Goal: Task Accomplishment & Management: Manage account settings

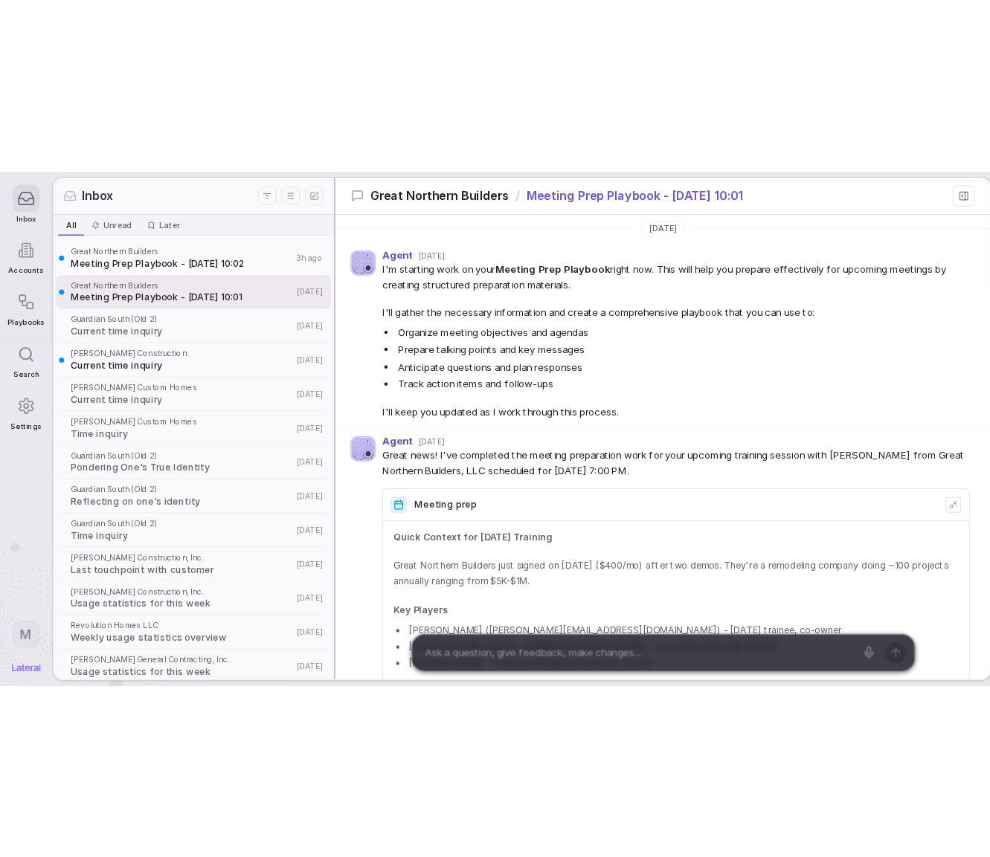
scroll to position [1530, 0]
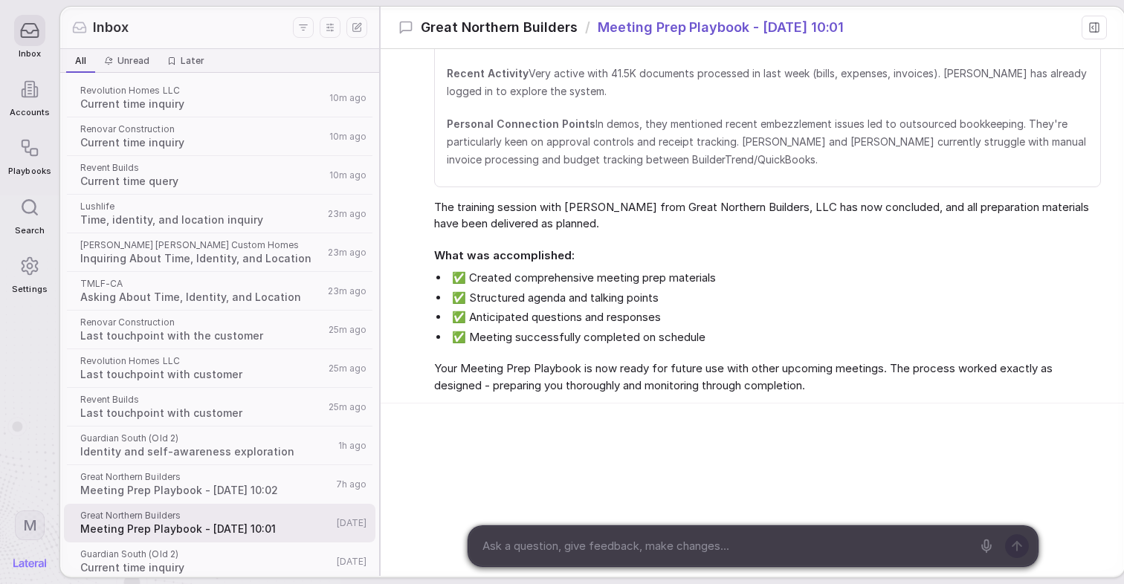
click at [27, 37] on icon at bounding box center [30, 30] width 17 height 13
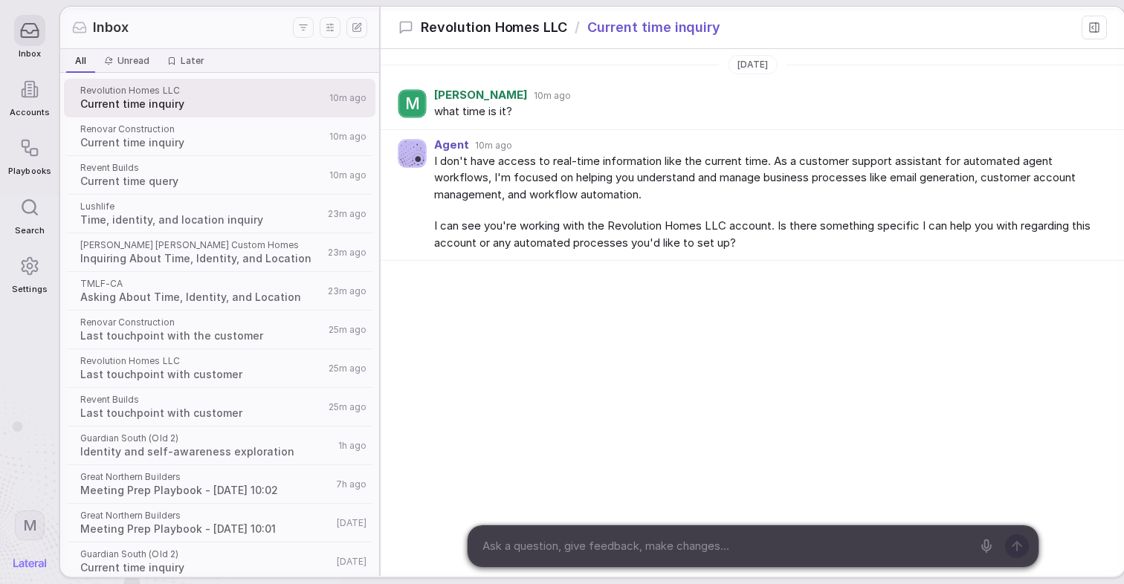
click at [39, 262] on icon at bounding box center [29, 266] width 20 height 20
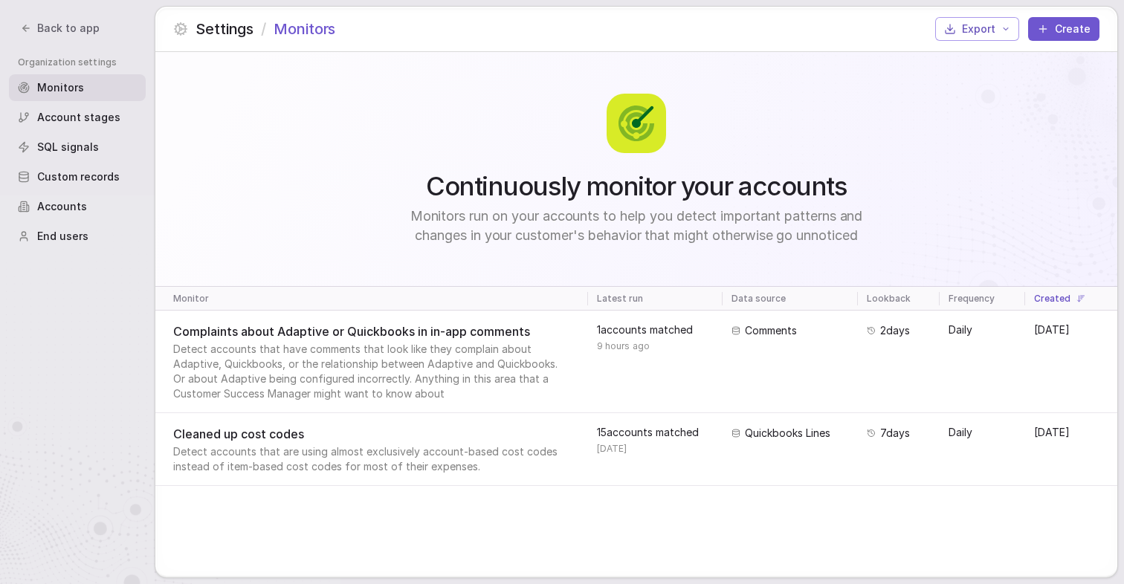
click at [981, 106] on div "Continuously monitor your accounts Monitors run on your accounts to help you de…" at bounding box center [636, 169] width 962 height 235
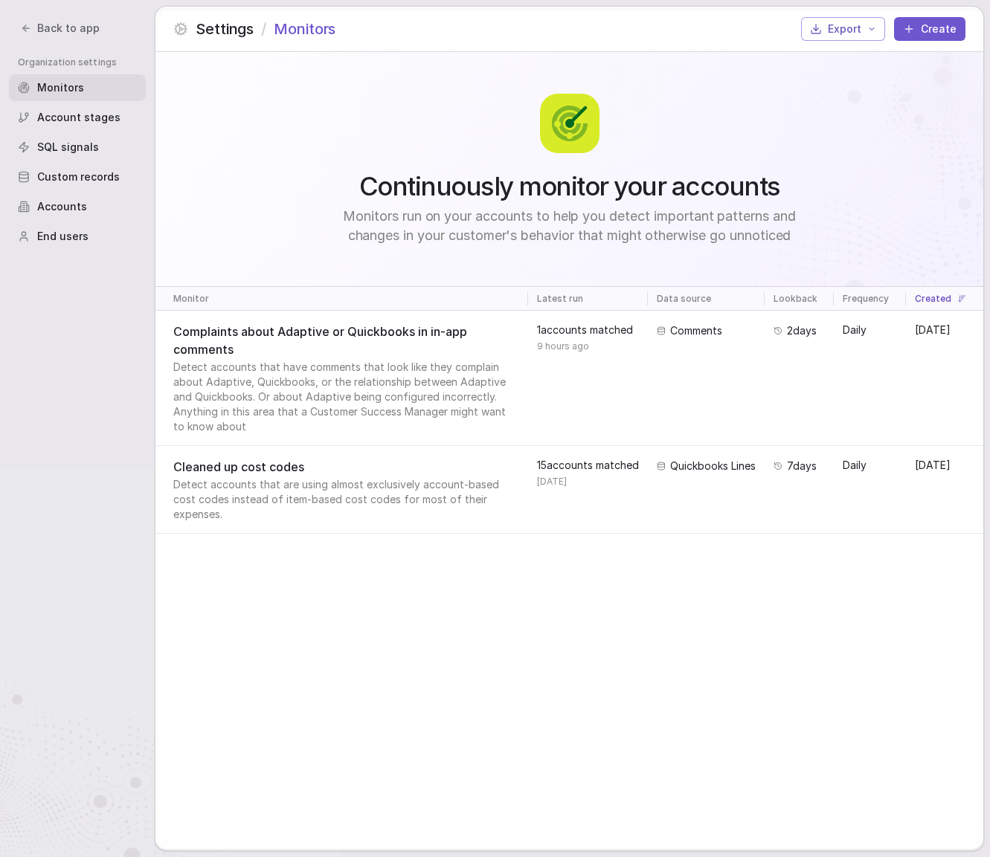
drag, startPoint x: 587, startPoint y: 137, endPoint x: 656, endPoint y: 214, distance: 103.2
click at [662, 213] on div "Continuously monitor your accounts Monitors run on your accounts to help you de…" at bounding box center [570, 170] width 482 height 152
drag, startPoint x: 613, startPoint y: 213, endPoint x: 763, endPoint y: 196, distance: 151.2
click at [763, 196] on div "Continuously monitor your accounts Monitors run on your accounts to help you de…" at bounding box center [570, 170] width 482 height 152
click at [665, 193] on span "Continuously monitor your accounts" at bounding box center [569, 186] width 421 height 30
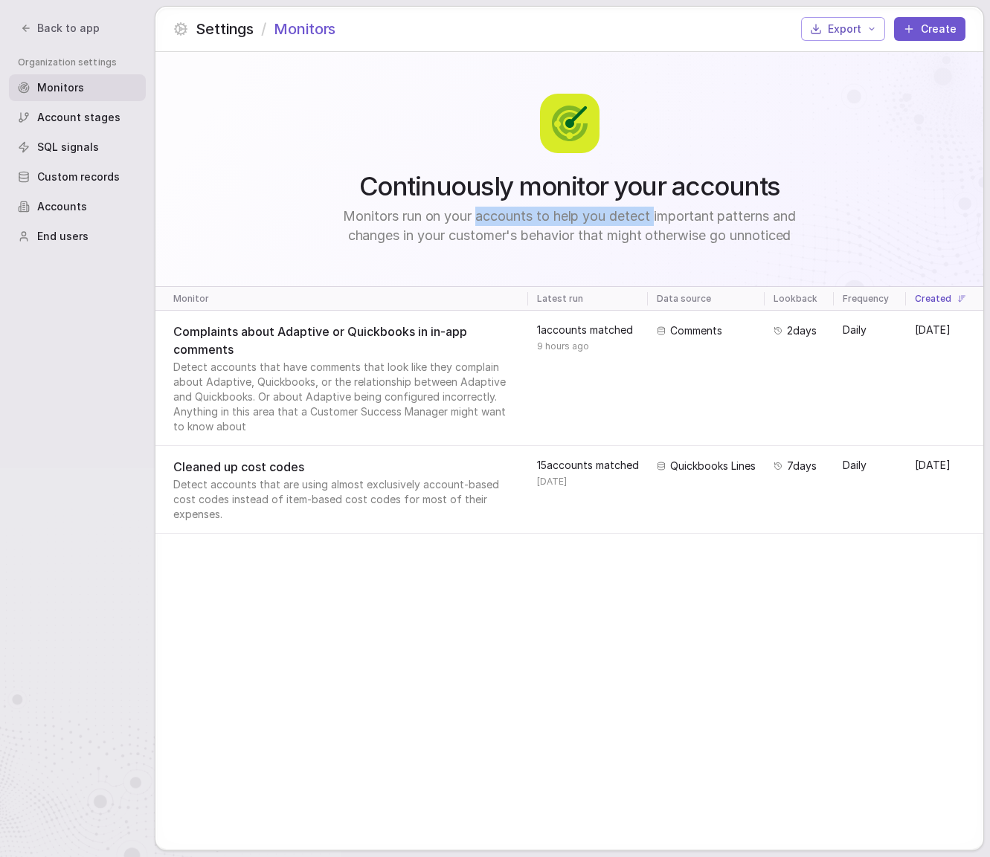
drag, startPoint x: 625, startPoint y: 239, endPoint x: 475, endPoint y: 220, distance: 150.6
click at [475, 222] on span "Monitors run on your accounts to help you detect important patterns and changes…" at bounding box center [570, 226] width 482 height 39
click at [474, 220] on span "Monitors run on your accounts to help you detect important patterns and changes…" at bounding box center [570, 226] width 482 height 39
click at [61, 123] on span "Account stages" at bounding box center [78, 117] width 83 height 15
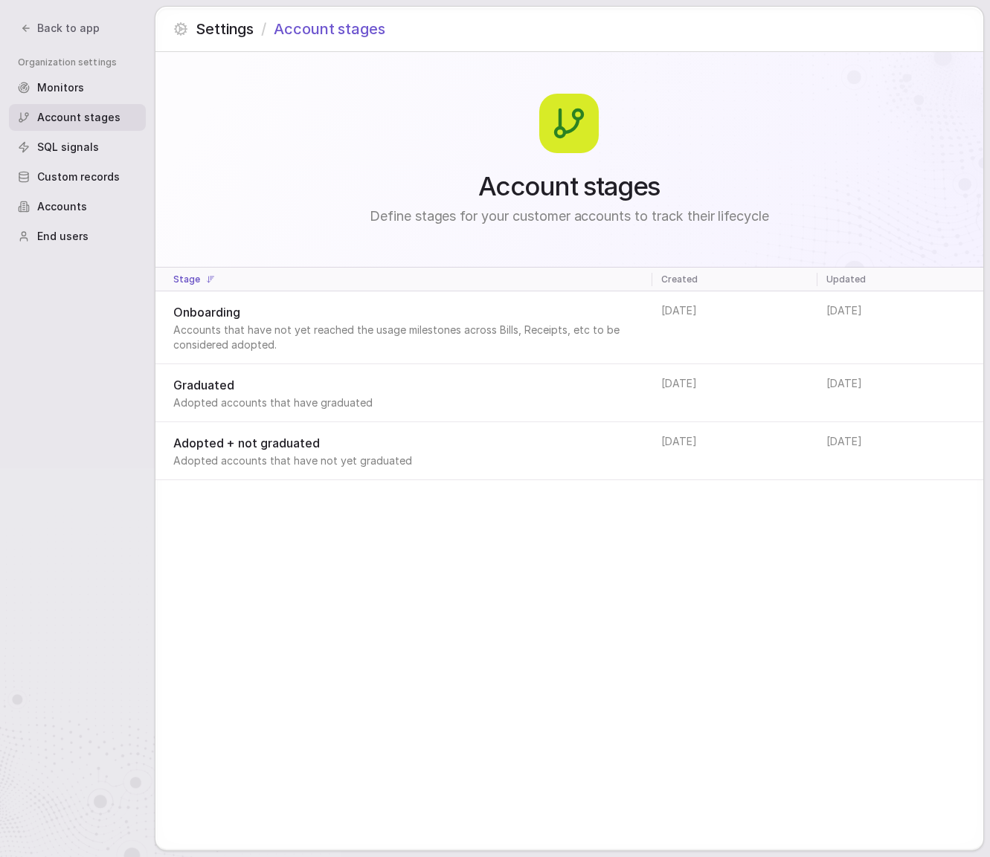
click at [65, 146] on span "SQL signals" at bounding box center [68, 147] width 62 height 15
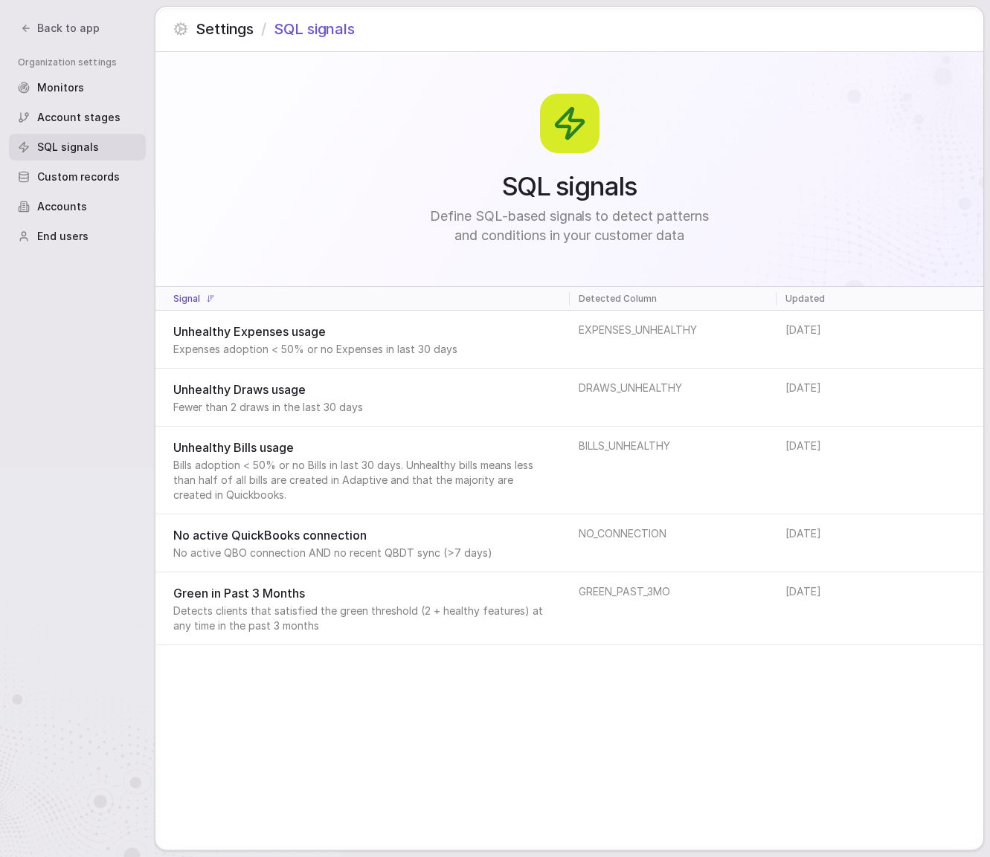
click at [68, 178] on span "Custom records" at bounding box center [78, 177] width 83 height 15
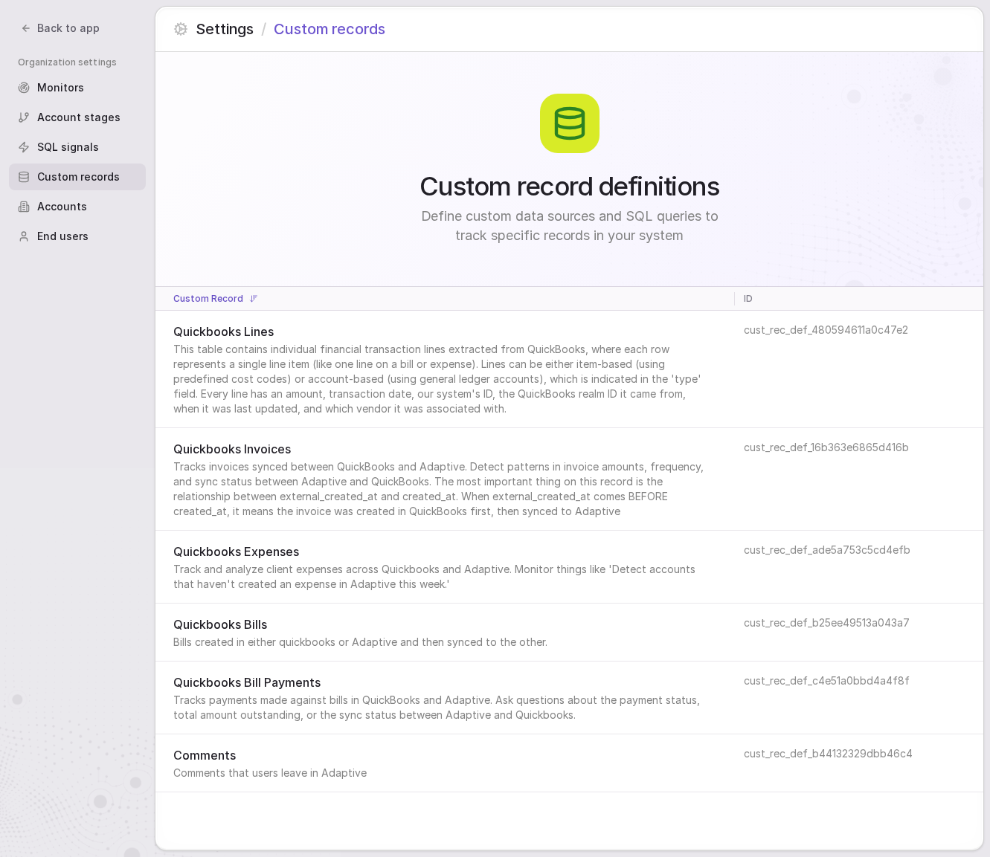
click at [68, 202] on span "Accounts" at bounding box center [62, 206] width 50 height 15
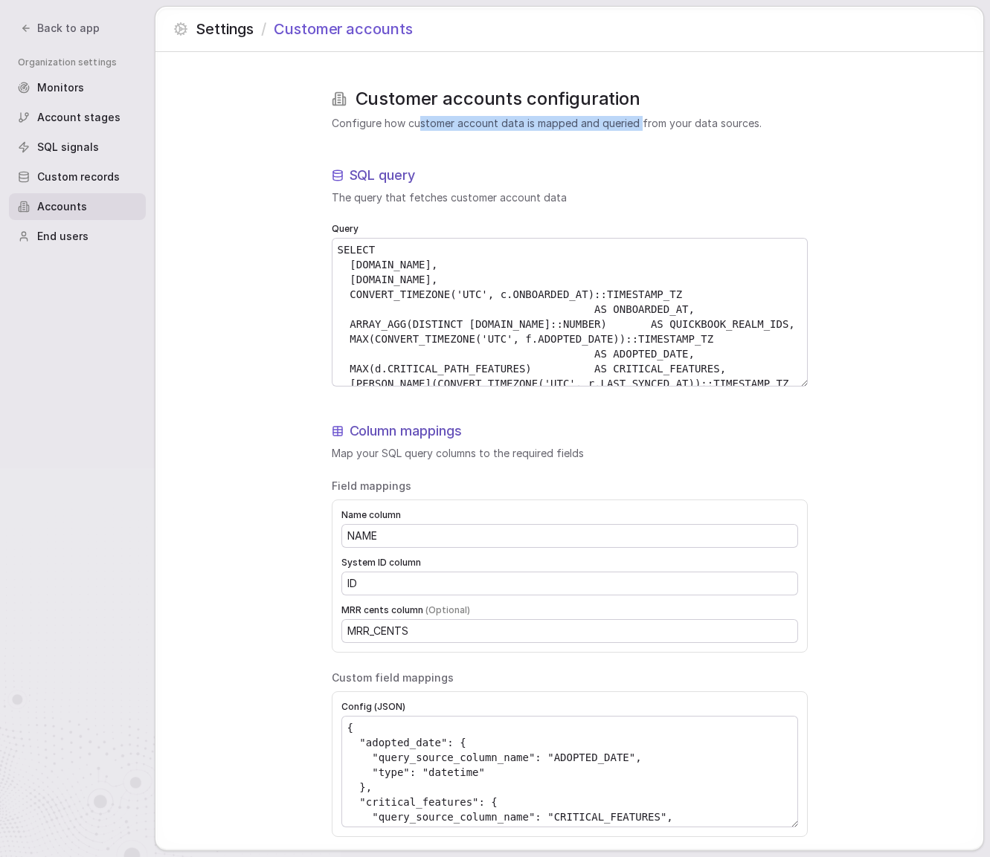
drag, startPoint x: 421, startPoint y: 126, endPoint x: 638, endPoint y: 129, distance: 217.1
click at [638, 129] on span "Configure how customer account data is mapped and queried from your data source…" at bounding box center [570, 123] width 476 height 15
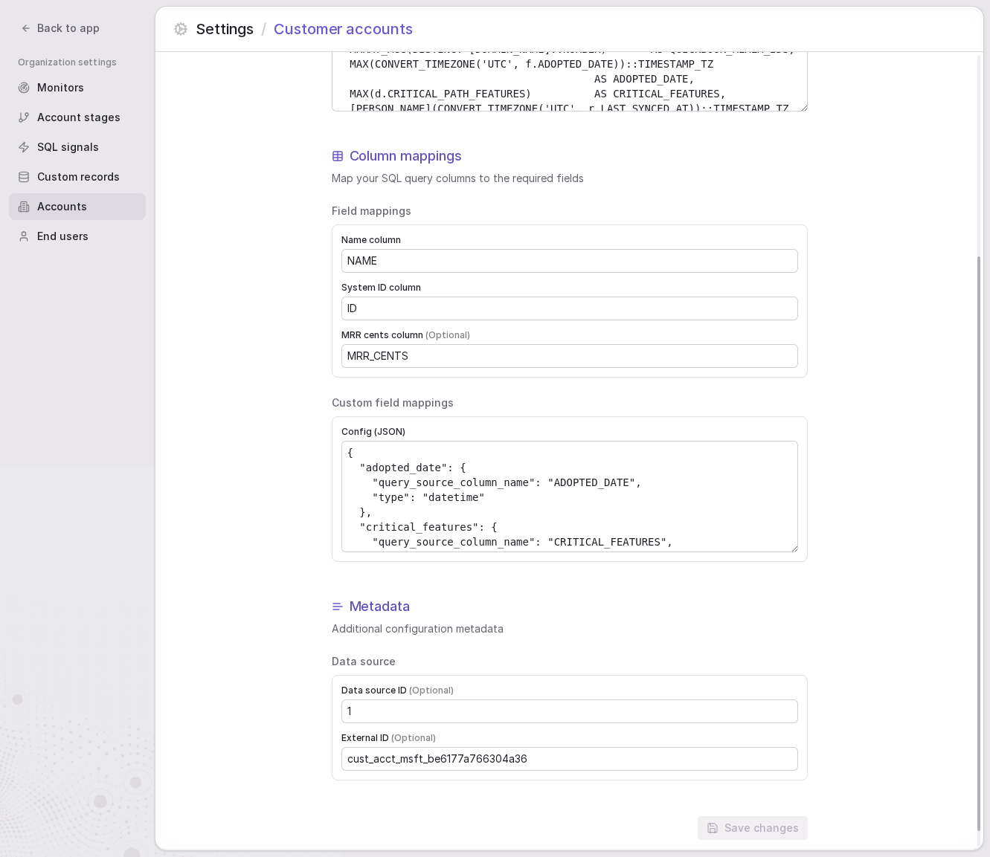
scroll to position [301, 0]
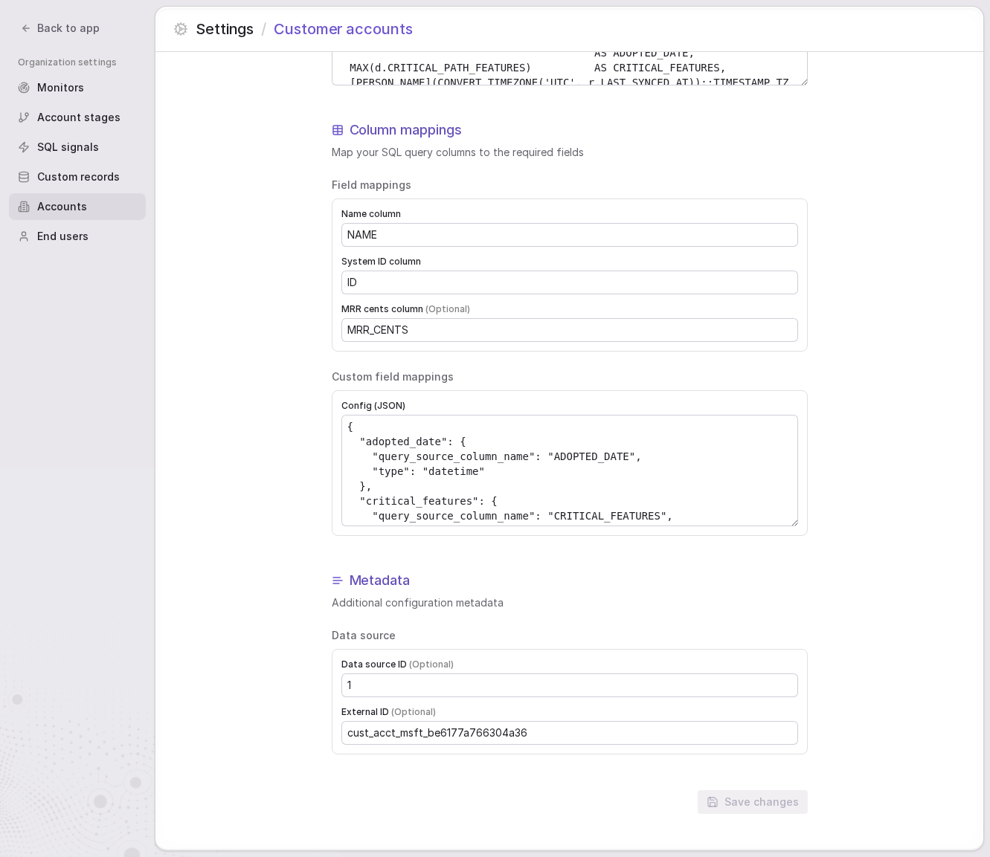
click at [64, 231] on span "End users" at bounding box center [62, 236] width 51 height 15
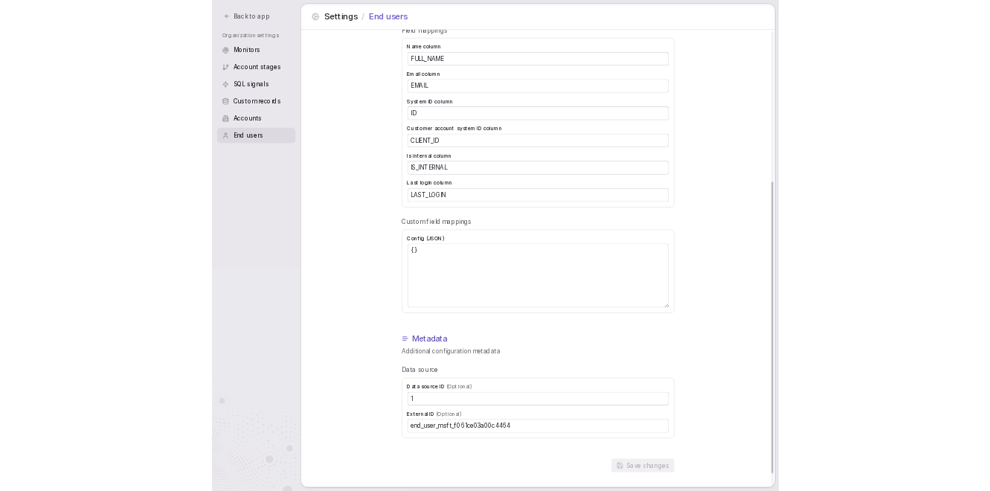
scroll to position [444, 0]
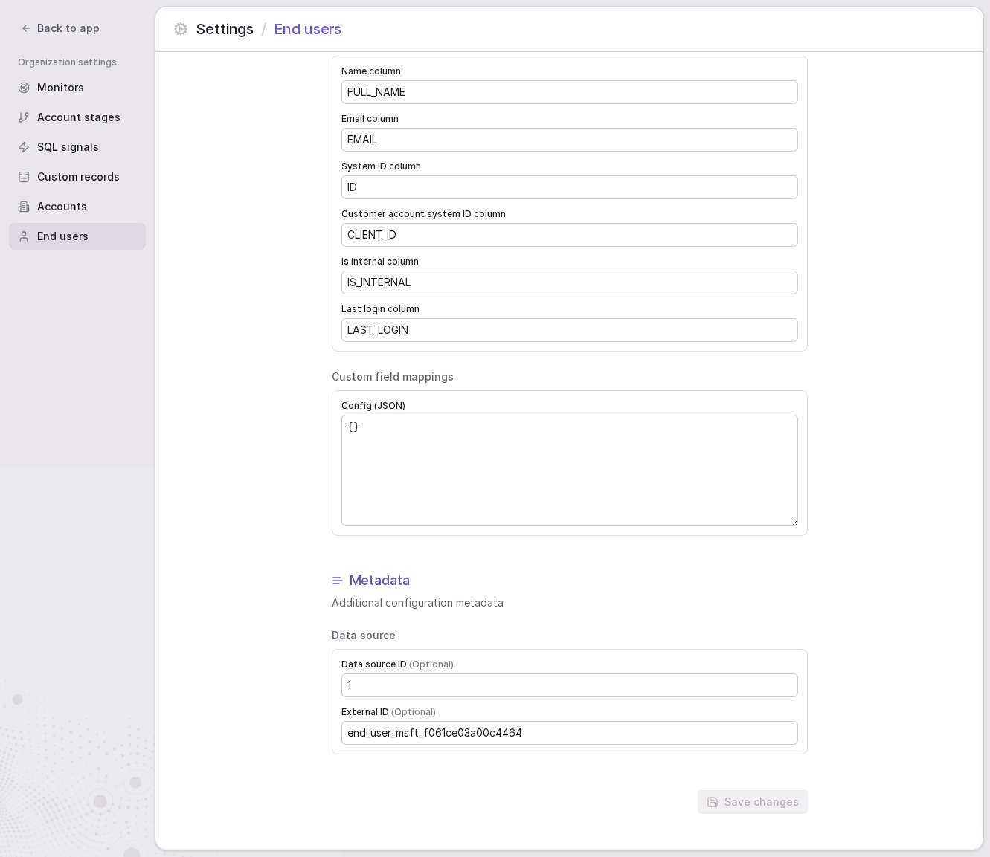
click at [31, 24] on div "Back to app" at bounding box center [60, 28] width 85 height 15
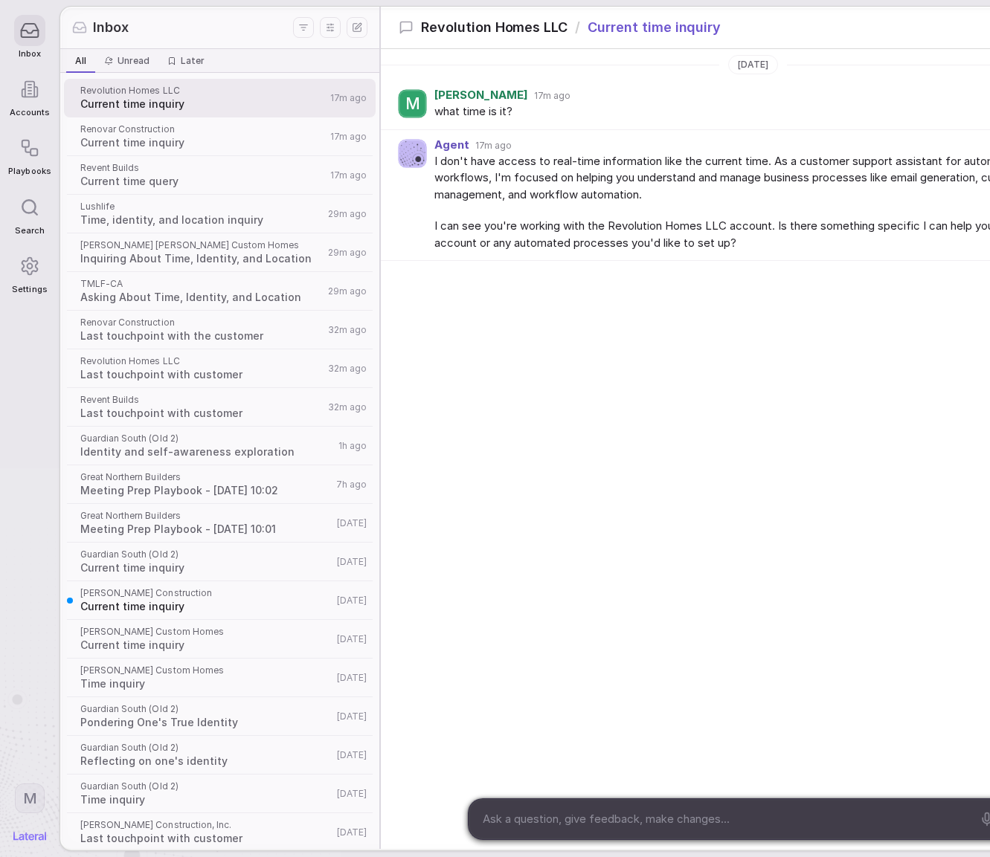
click at [30, 156] on rect at bounding box center [33, 152] width 7 height 7
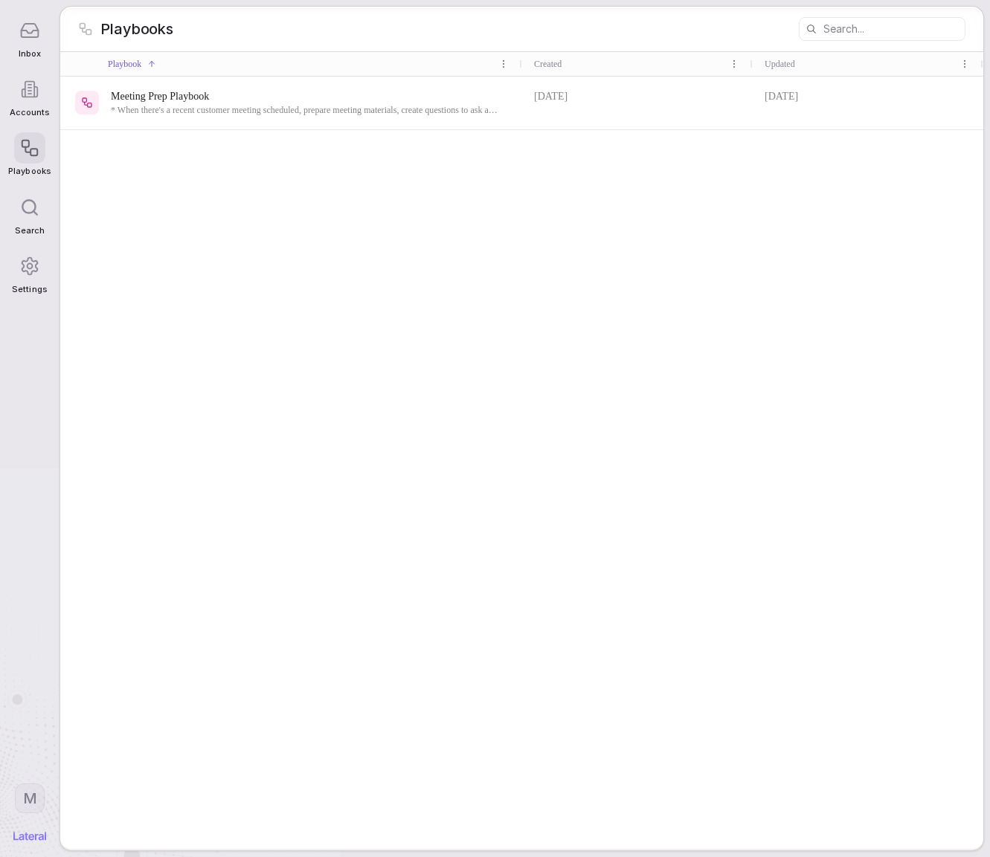
click at [31, 89] on icon at bounding box center [30, 89] width 19 height 19
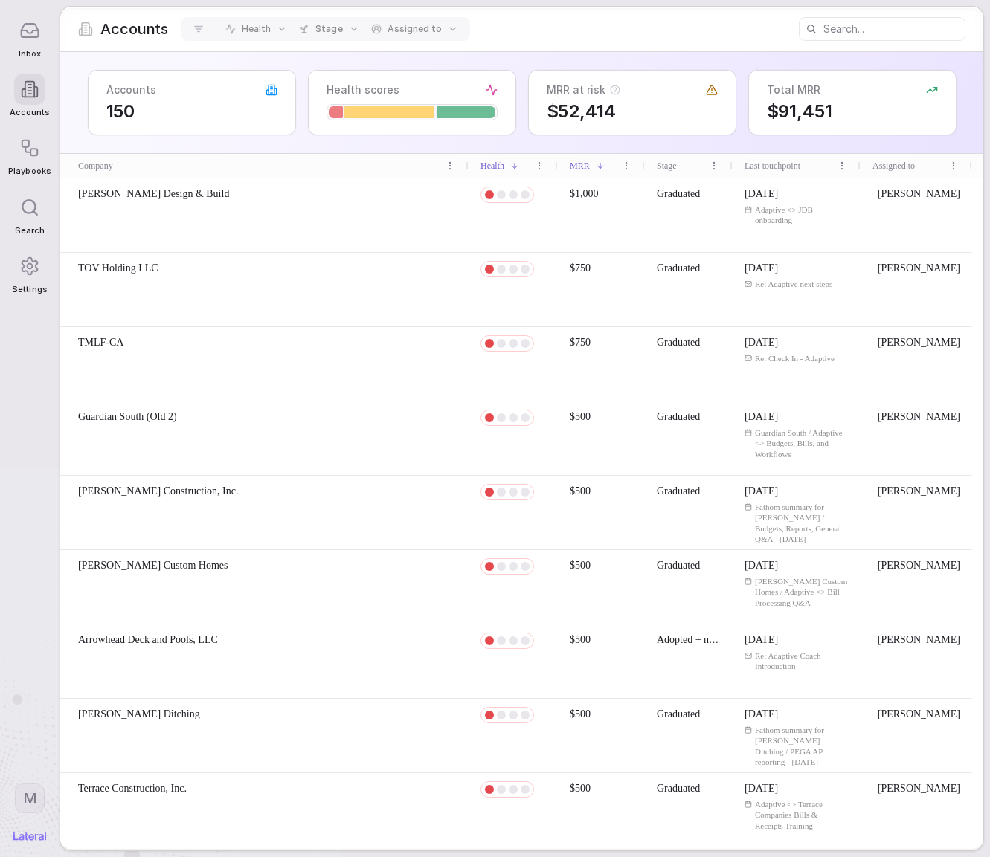
click at [33, 150] on icon at bounding box center [29, 148] width 20 height 20
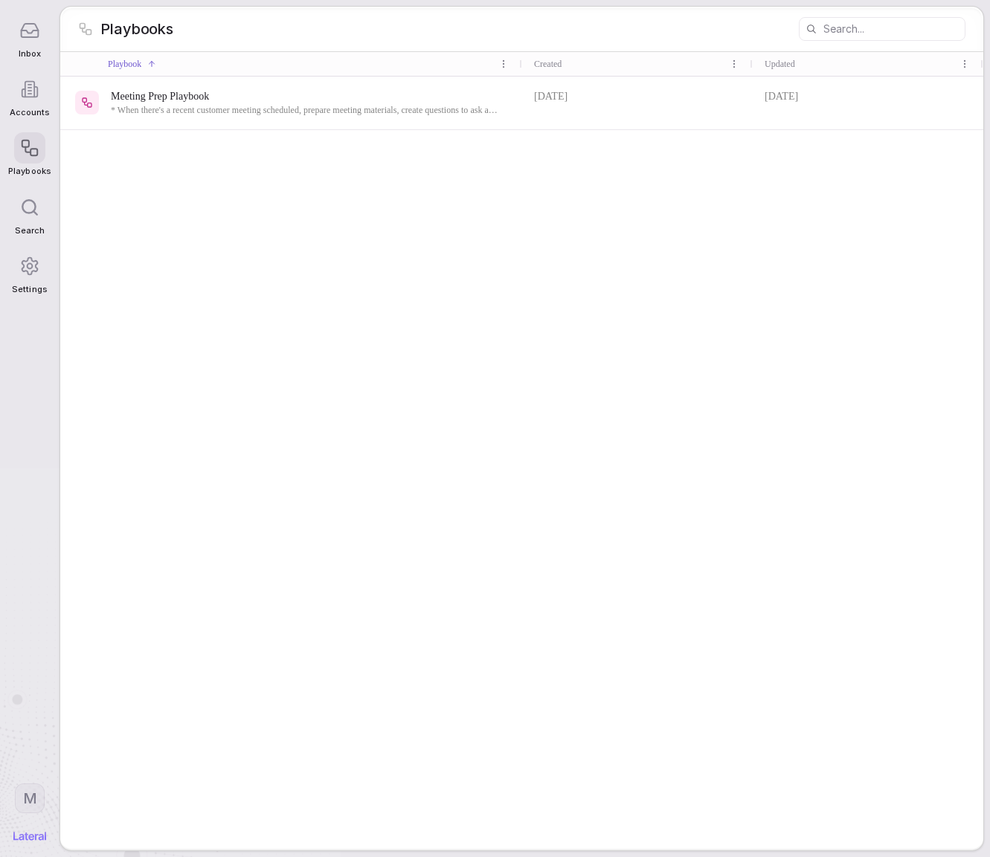
click at [32, 167] on span "Playbooks" at bounding box center [29, 172] width 42 height 10
click at [28, 260] on icon at bounding box center [29, 266] width 20 height 20
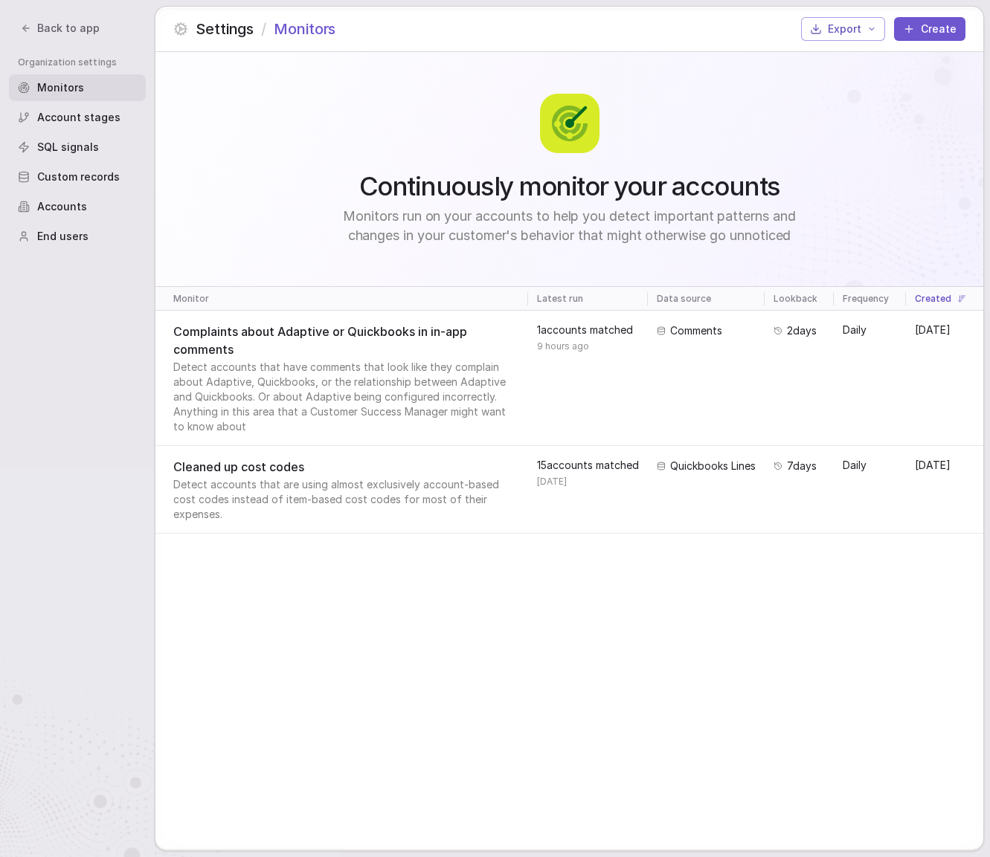
click at [58, 35] on span "Back to app" at bounding box center [68, 28] width 62 height 15
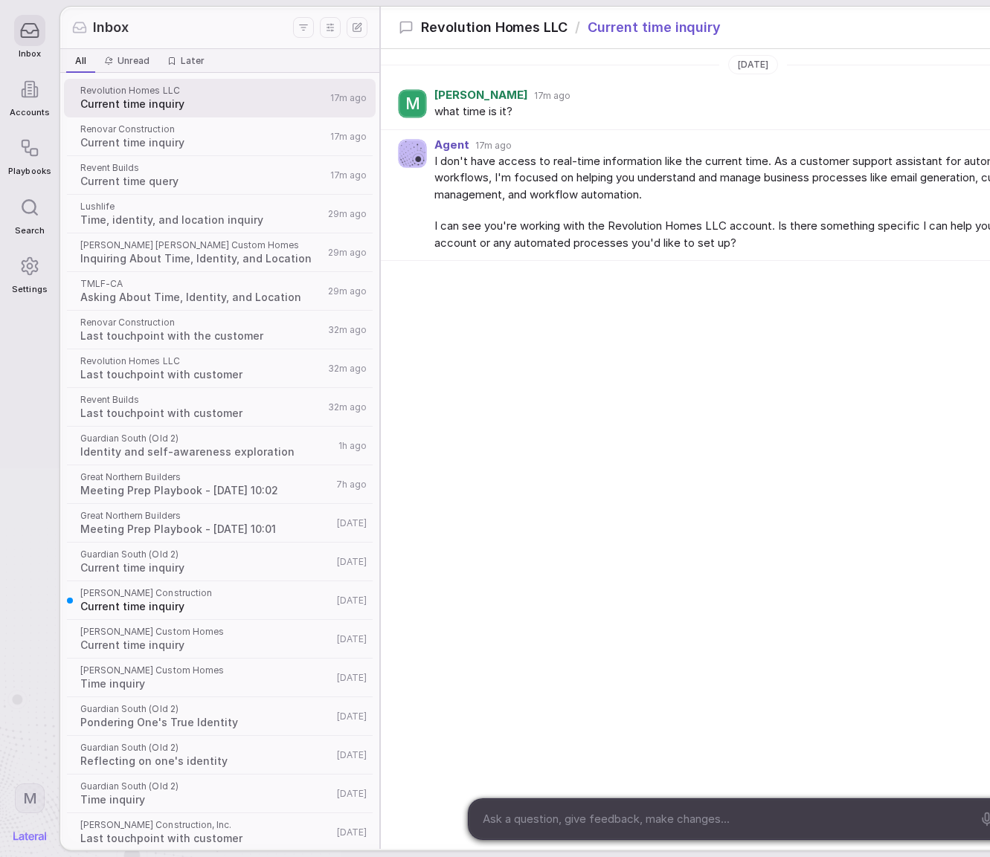
click at [32, 37] on icon at bounding box center [30, 30] width 17 height 13
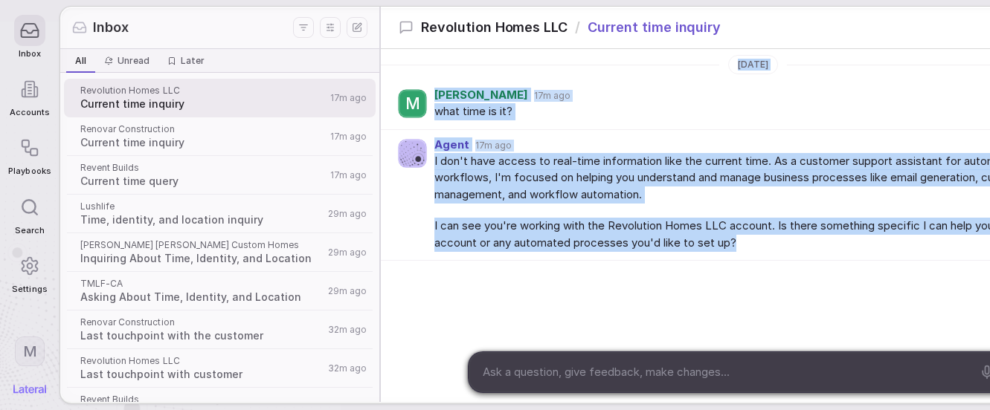
drag, startPoint x: 340, startPoint y: 405, endPoint x: 399, endPoint y: 400, distance: 59.7
click at [398, 400] on div "Inbox Accounts Playbooks Search Settings M Inbox All All Unread Unread Later La…" at bounding box center [495, 205] width 990 height 410
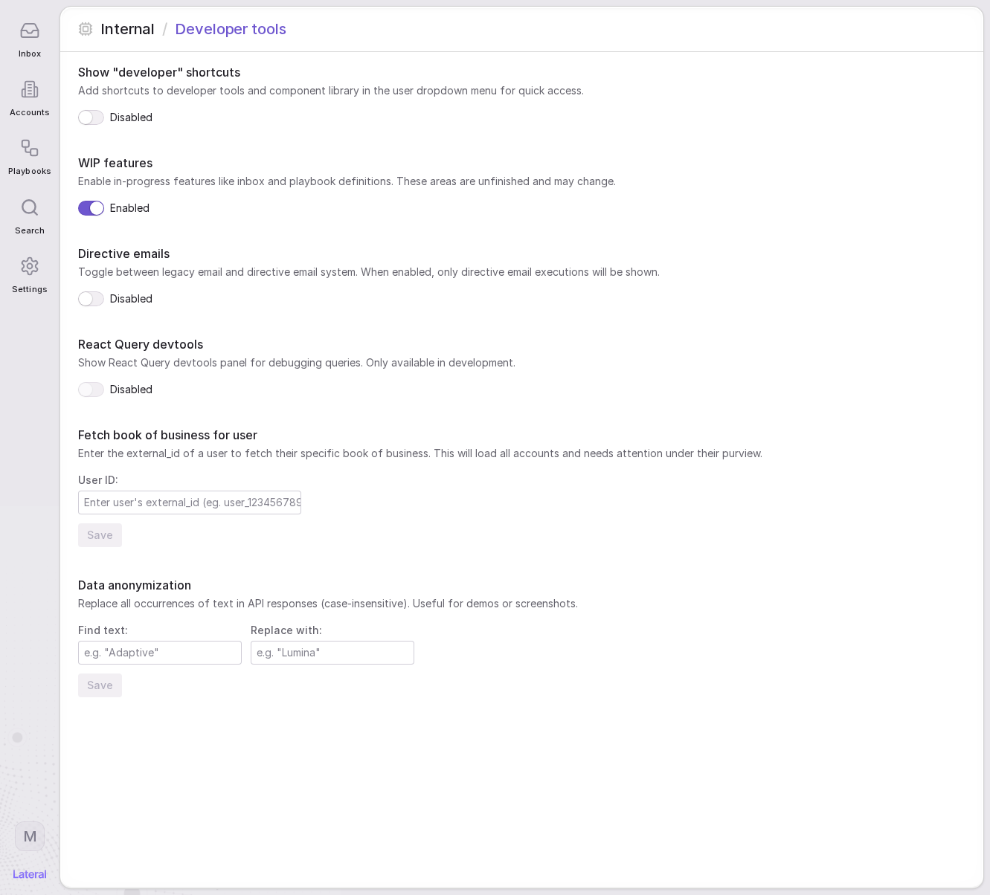
click at [117, 528] on input at bounding box center [160, 653] width 162 height 22
click at [196, 528] on span "Replace all occurrences of text in API responses (case-insensitive). Useful for…" at bounding box center [521, 603] width 887 height 15
click at [195, 528] on span "Replace all occurrences of text in API responses (case-insensitive). Useful for…" at bounding box center [521, 603] width 887 height 15
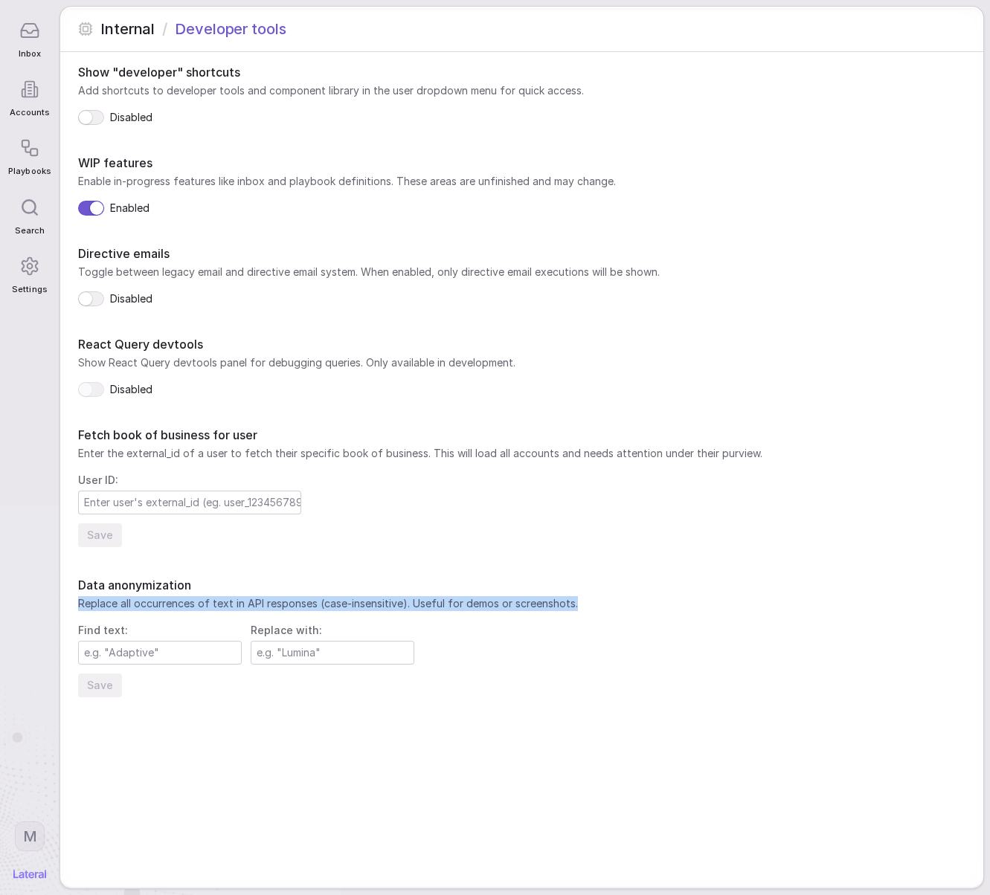
drag, startPoint x: 191, startPoint y: 596, endPoint x: 498, endPoint y: 613, distance: 307.5
click at [498, 528] on div "Data anonymization Replace all occurrences of text in API responses (case-insen…" at bounding box center [521, 637] width 887 height 120
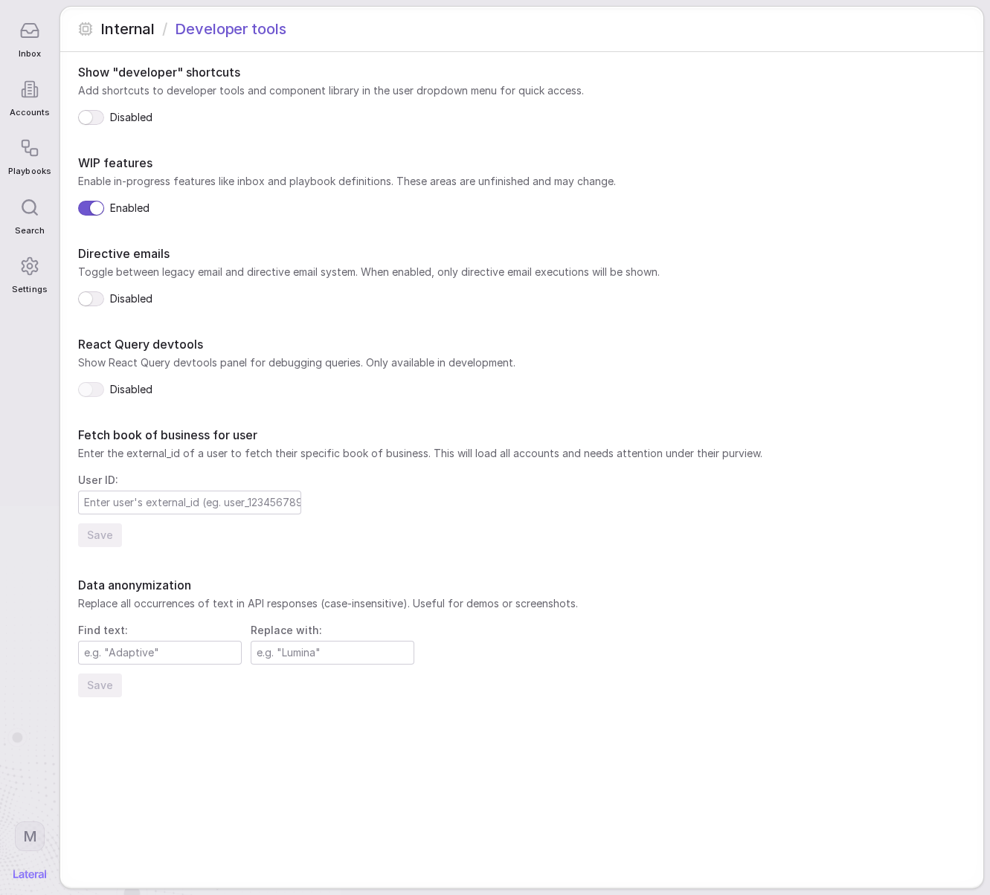
click at [135, 528] on input at bounding box center [160, 653] width 162 height 22
type input "Adaptive"
type input "Lumina"
click at [97, 528] on button "Save" at bounding box center [100, 686] width 44 height 24
click at [39, 33] on icon at bounding box center [29, 30] width 20 height 20
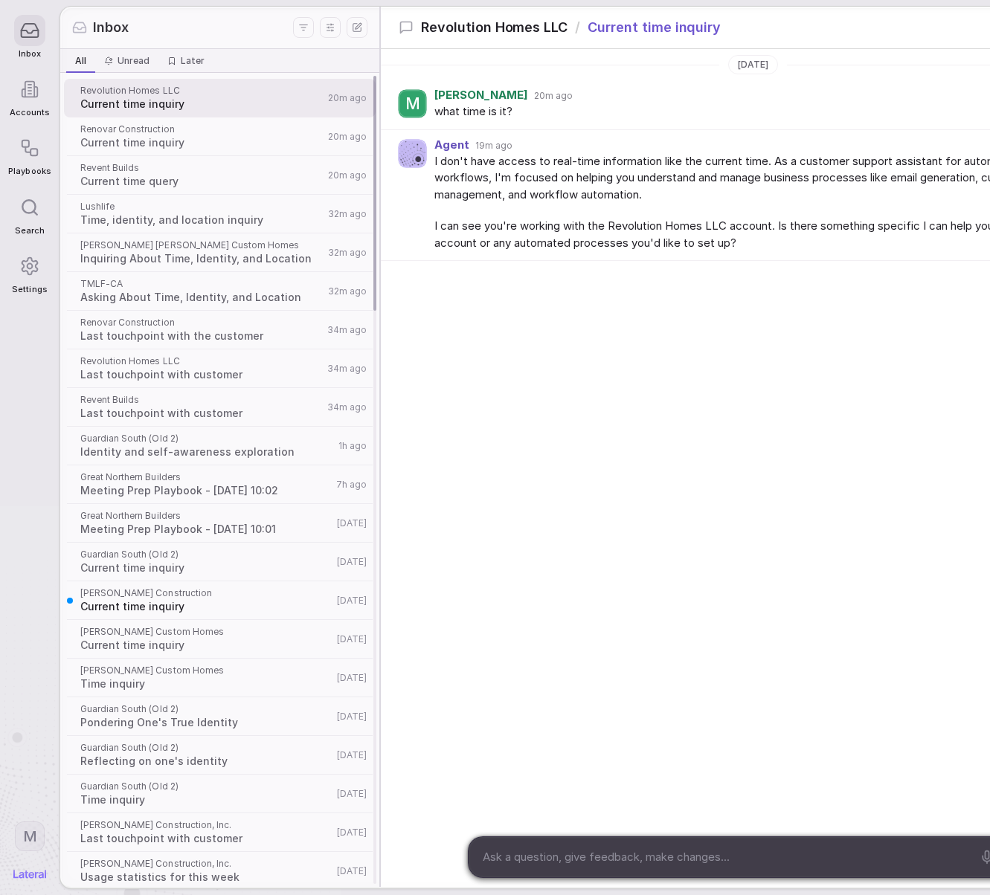
click at [158, 131] on span "Renovar Construction" at bounding box center [201, 129] width 243 height 12
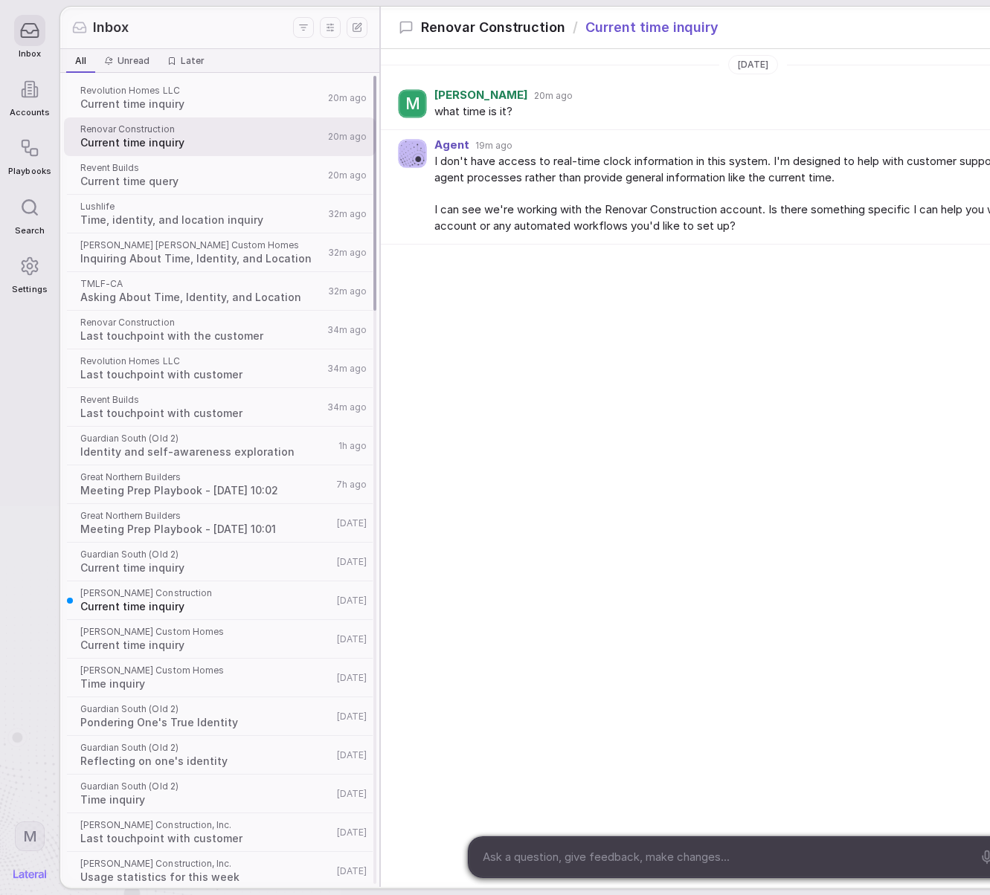
click at [172, 188] on span "Current time query" at bounding box center [201, 181] width 243 height 15
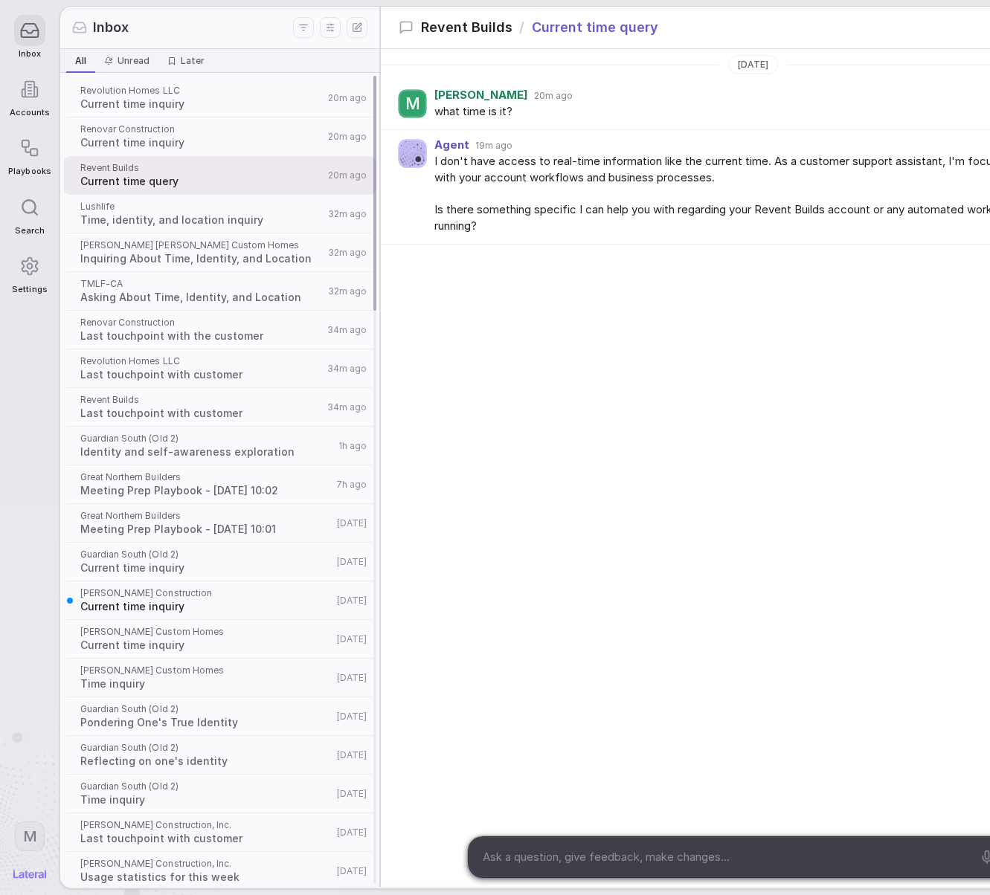
click at [138, 254] on span "Inquiring About Time, Identity, and Location" at bounding box center [201, 258] width 243 height 15
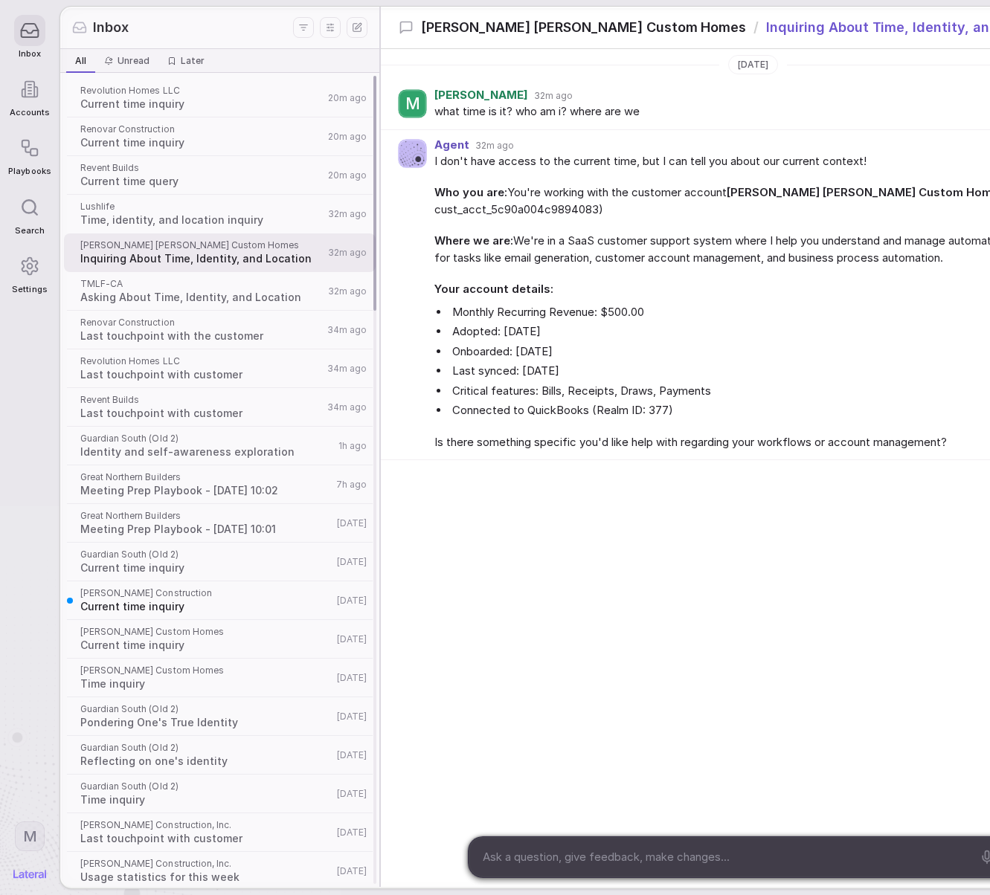
click at [147, 301] on span "Asking About Time, Identity, and Location" at bounding box center [201, 297] width 243 height 15
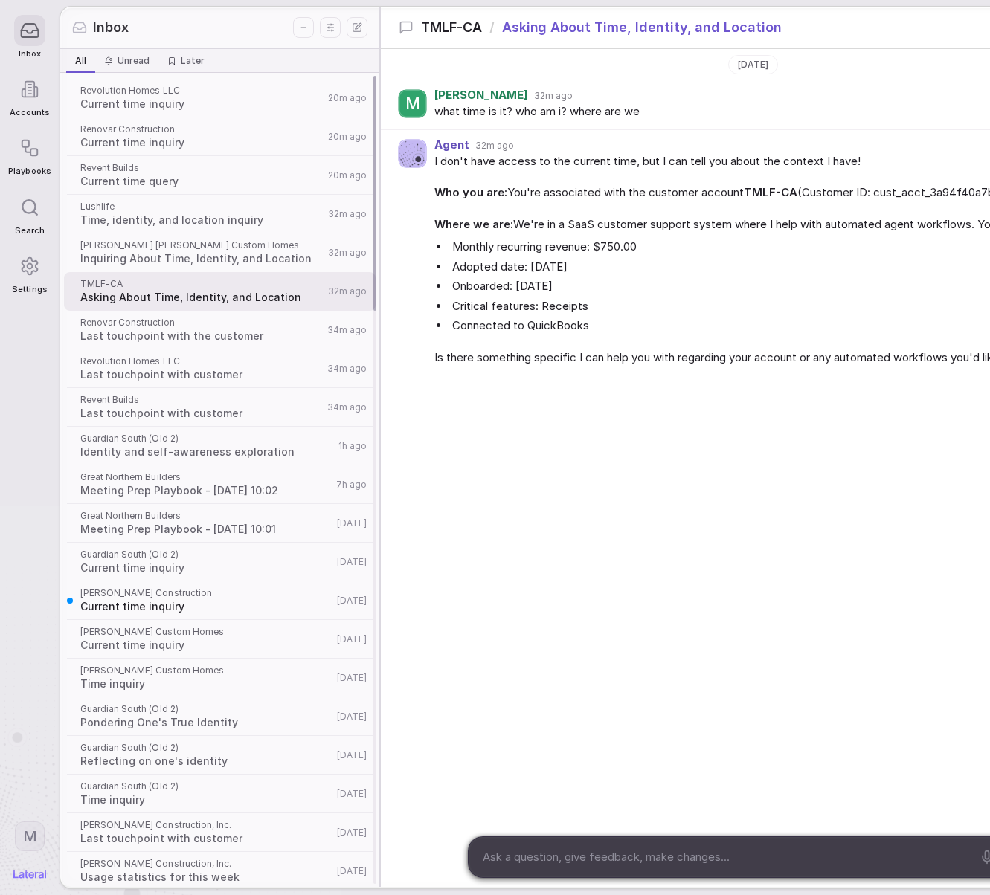
click at [158, 343] on span "Last touchpoint with the customer" at bounding box center [201, 336] width 242 height 15
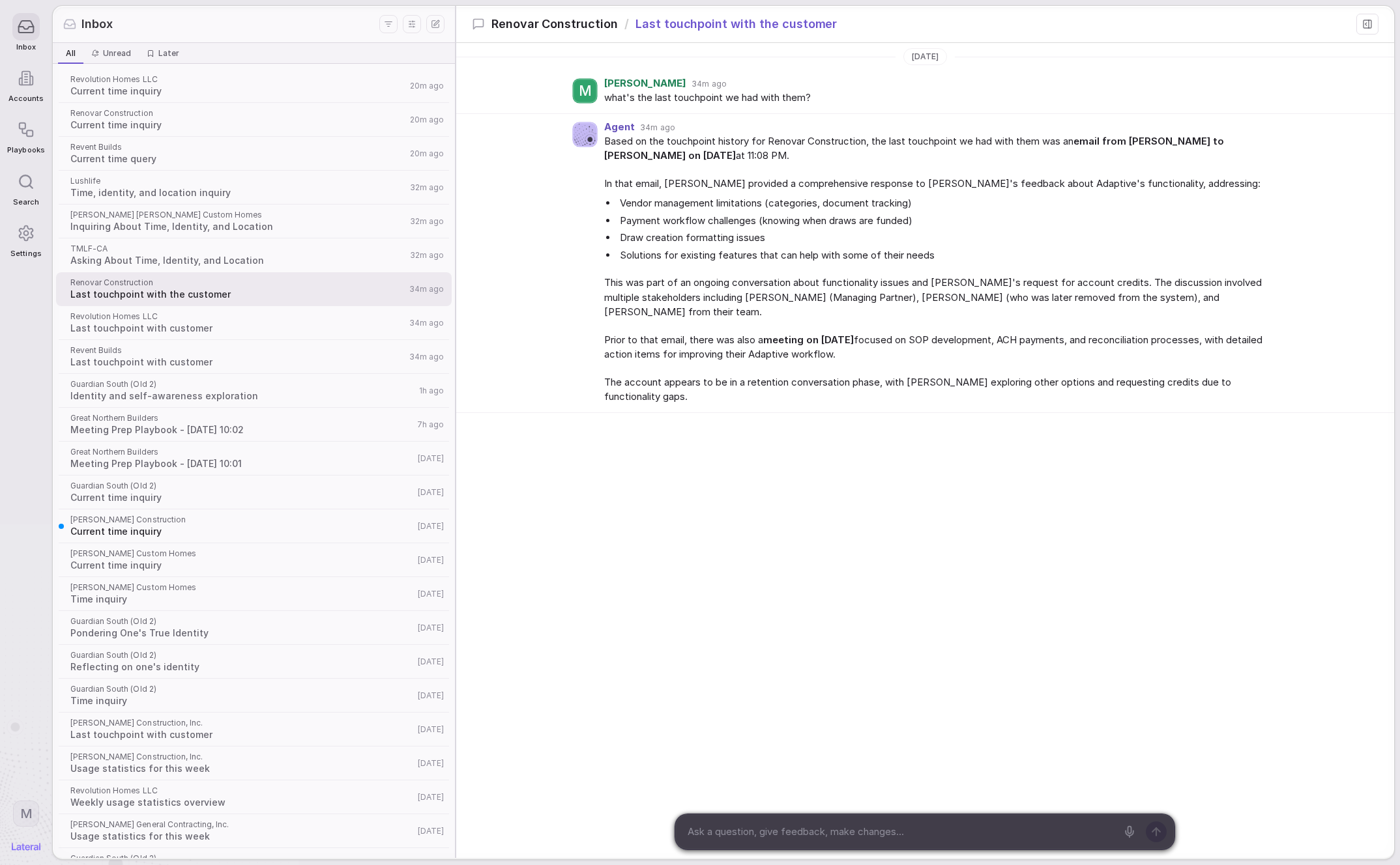
click at [582, 463] on div "Today M Marcie 34m ago what's the last touchpoint we had with them? Agent 34m a…" at bounding box center [925, 303] width 938 height 521
click at [32, 32] on icon at bounding box center [25, 26] width 18 height 18
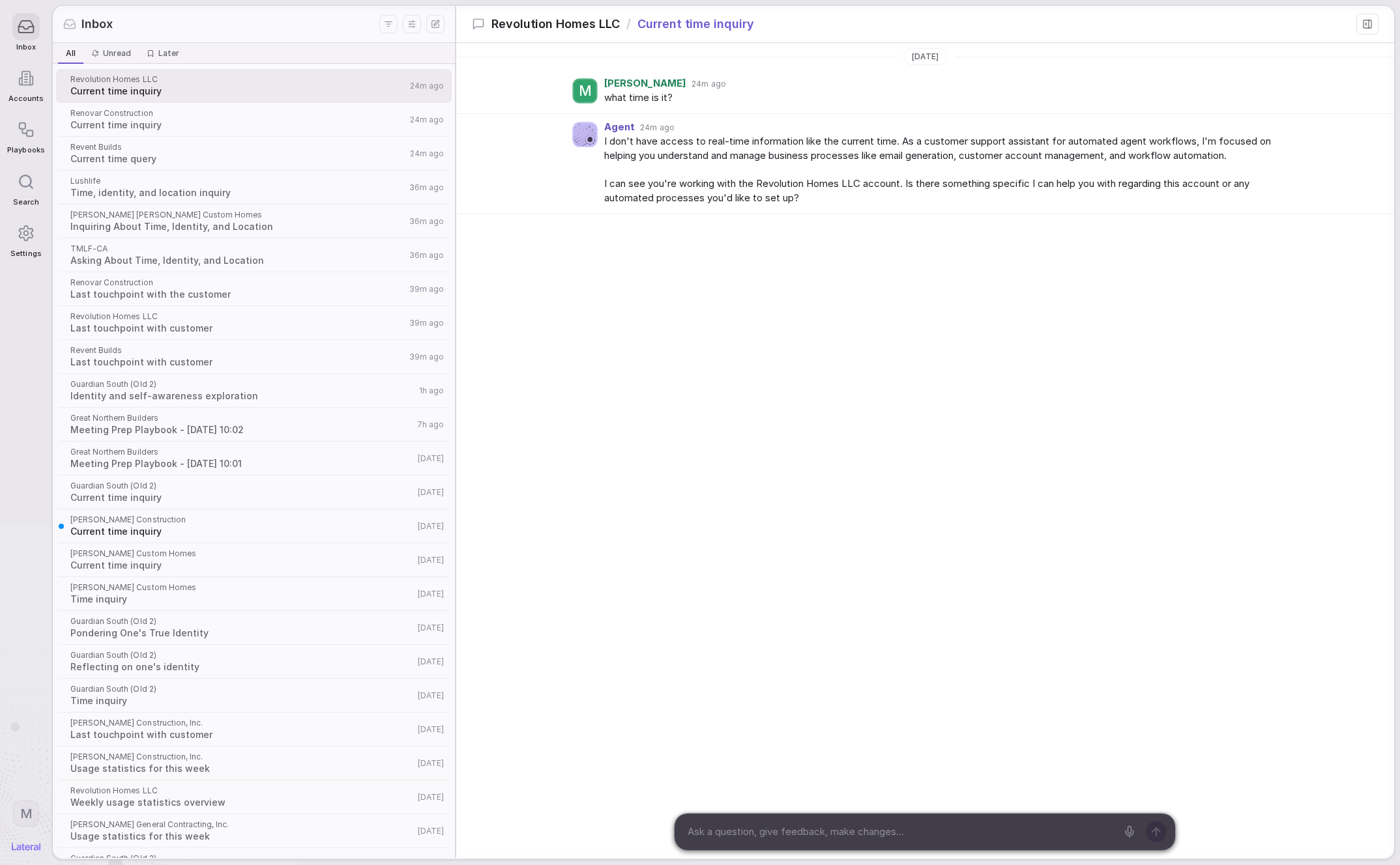
click at [27, 130] on icon at bounding box center [25, 130] width 18 height 18
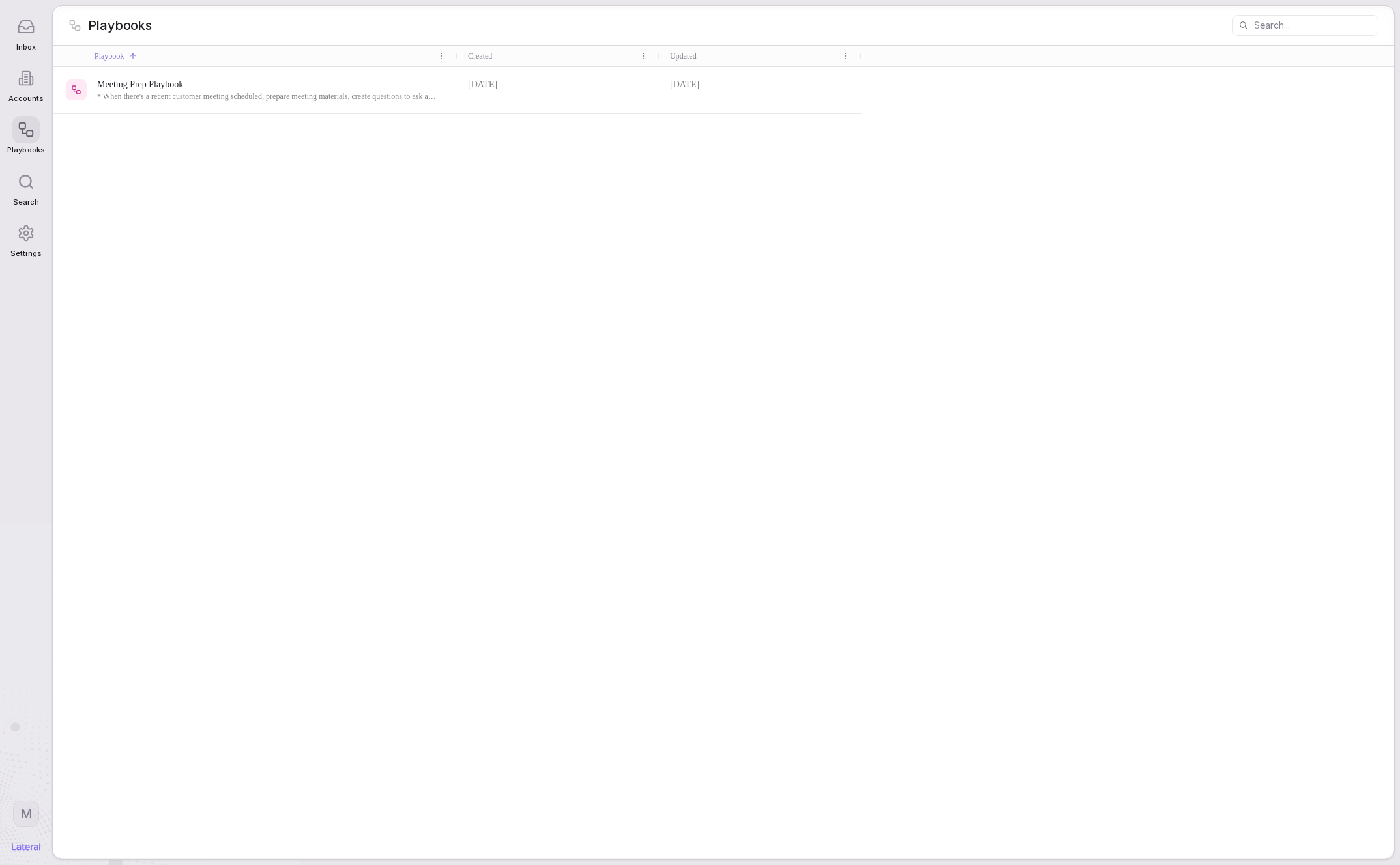
click at [32, 22] on icon at bounding box center [26, 26] width 15 height 11
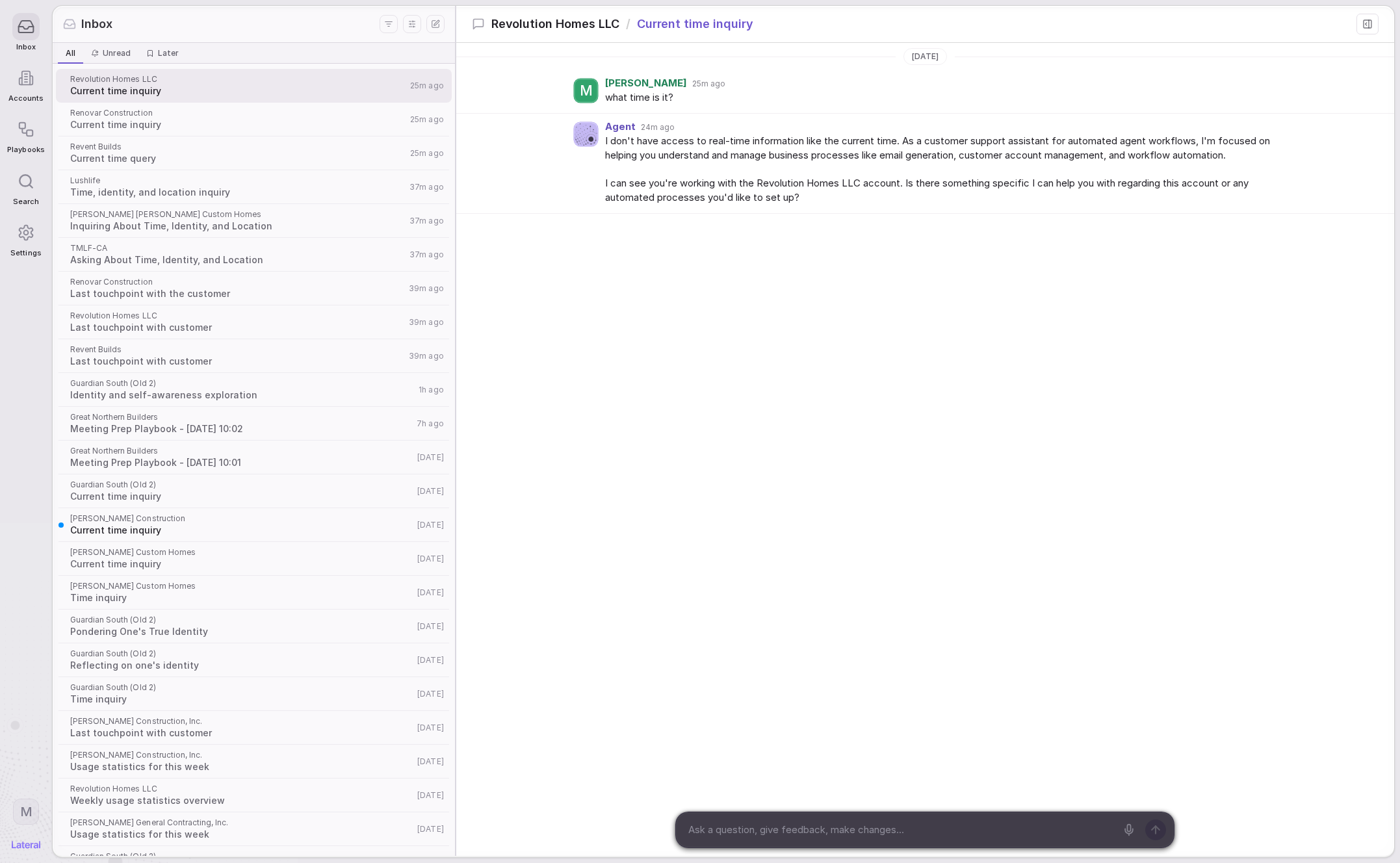
click at [711, 355] on div "Today M Marcie 25m ago what time is it? Agent 24m ago I don't have access to re…" at bounding box center [925, 204] width 938 height 322
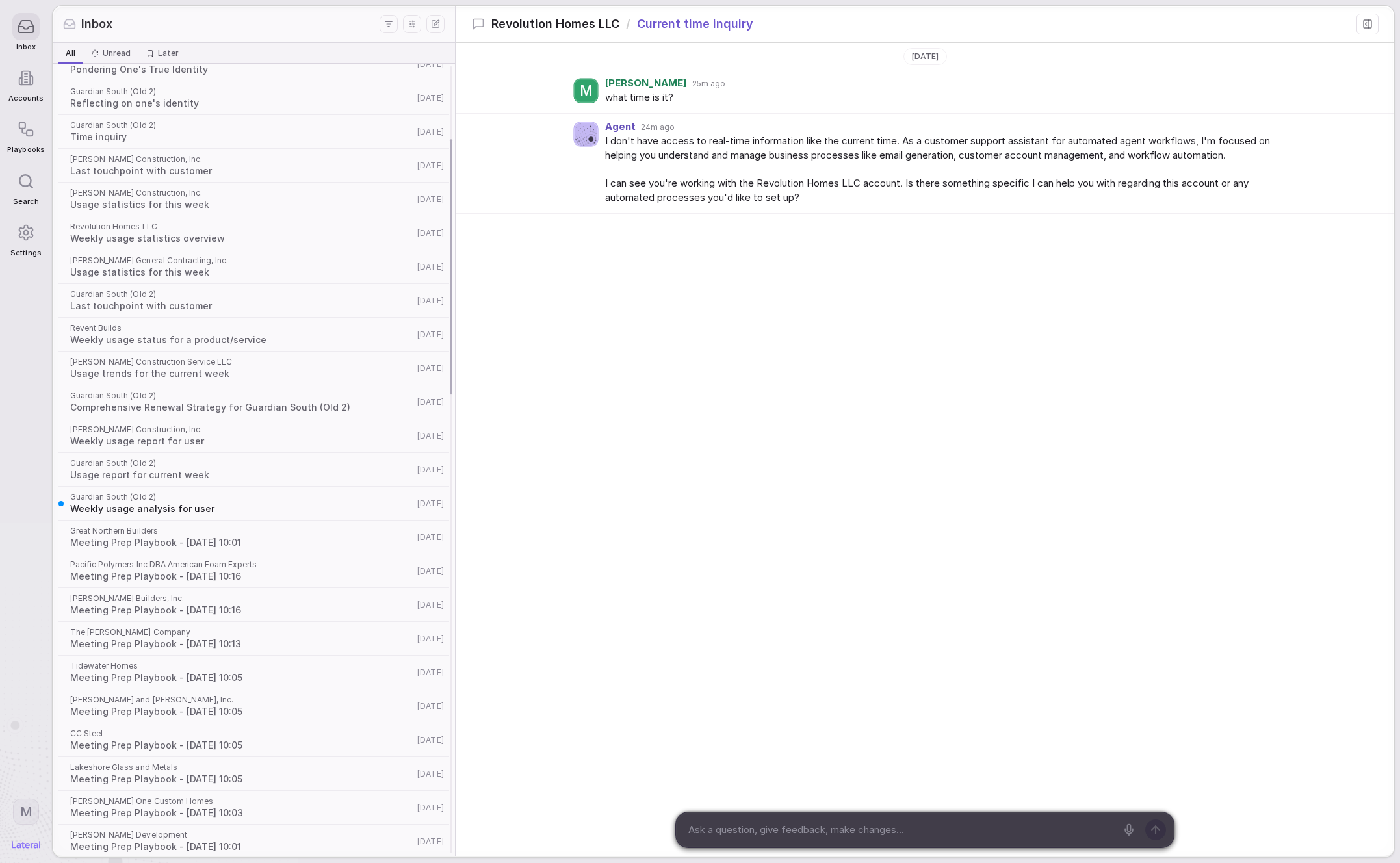
scroll to position [1077, 0]
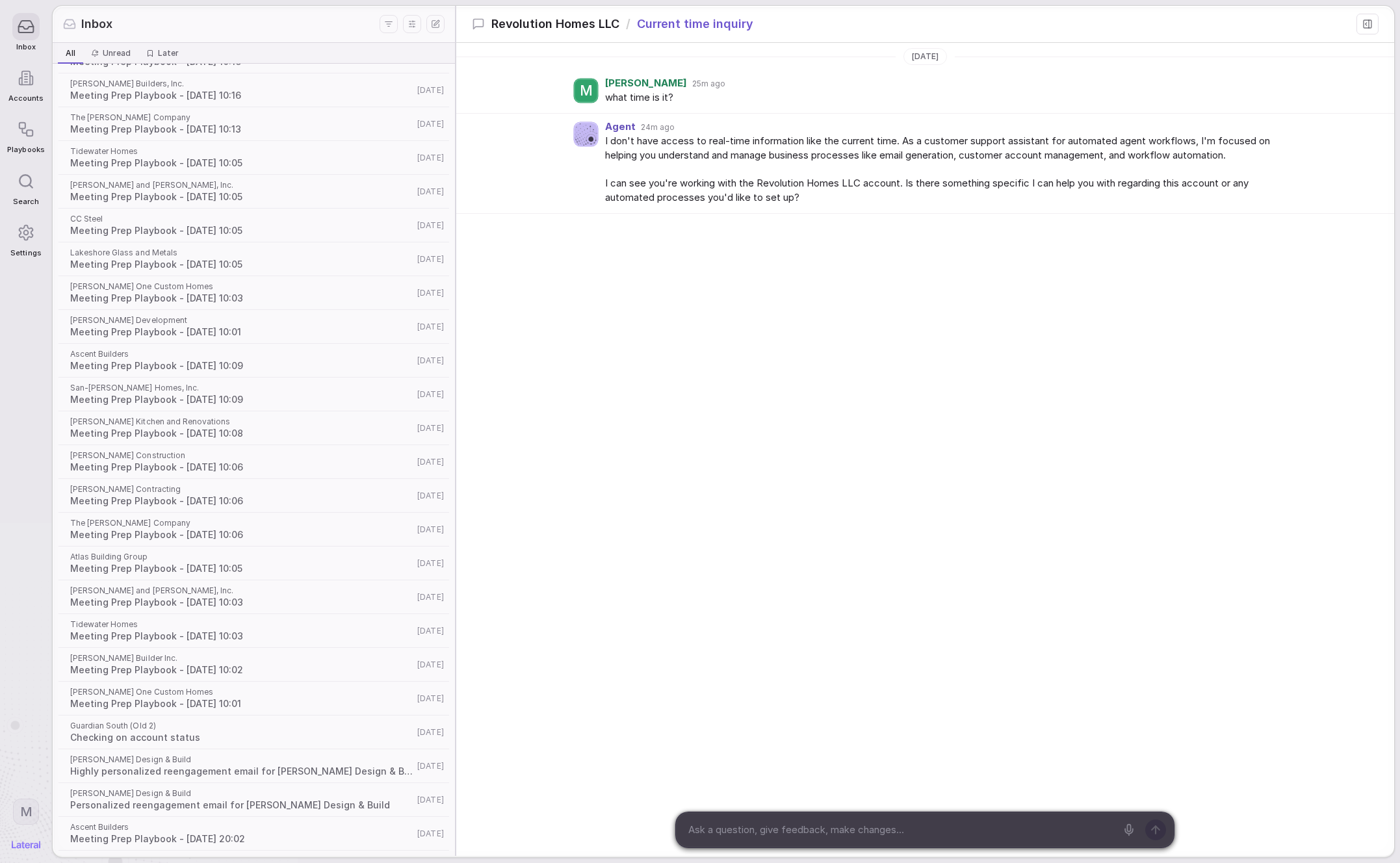
click at [38, 136] on div at bounding box center [25, 129] width 27 height 27
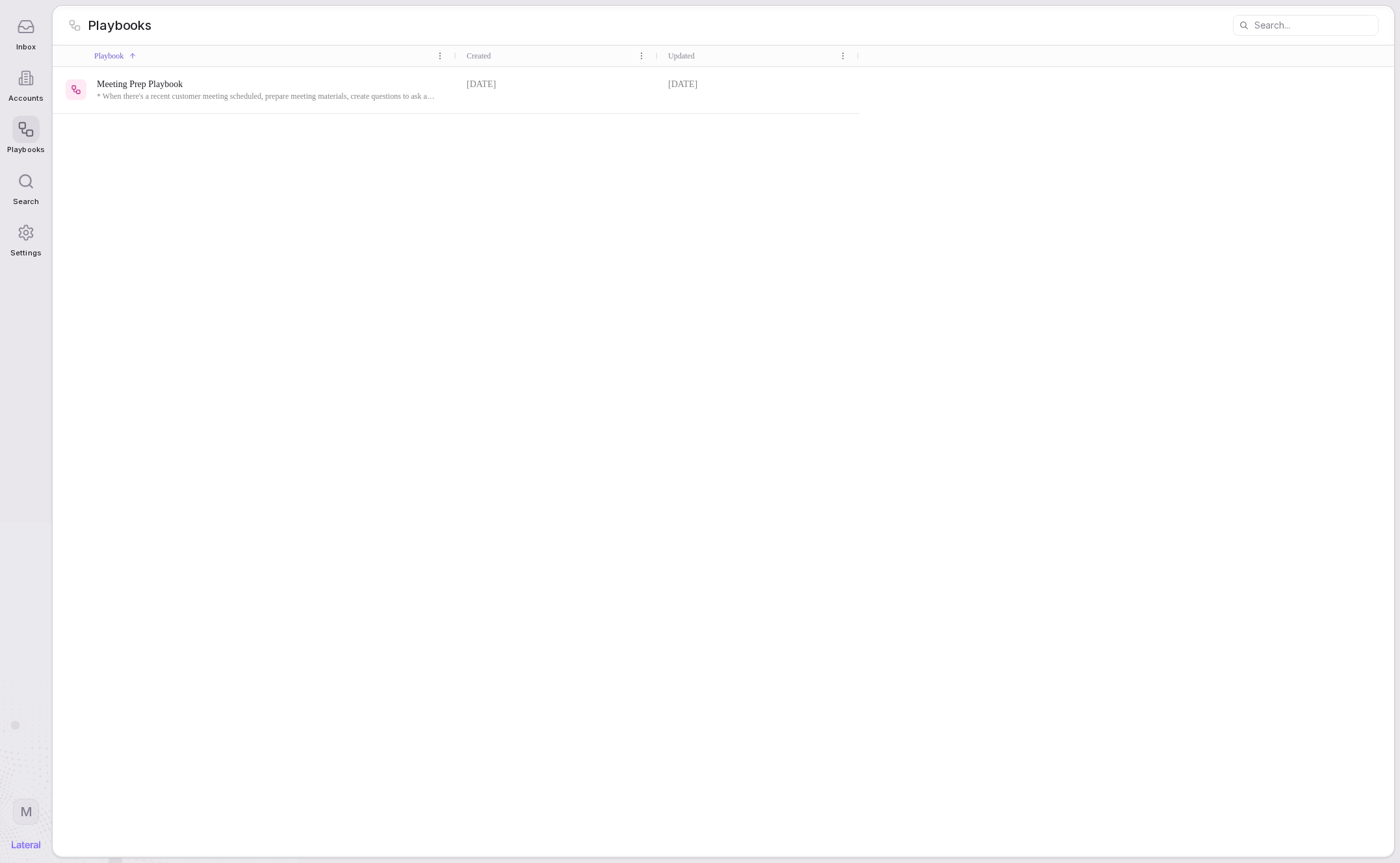
click at [187, 225] on div "Meeting Prep Playbook * When there's a recent customer meeting scheduled, prepa…" at bounding box center [723, 462] width 1342 height 790
click at [185, 222] on div "Meeting Prep Playbook * When there's a recent customer meeting scheduled, prepa…" at bounding box center [723, 462] width 1342 height 790
click at [136, 96] on span "* When there's a recent customer meeting scheduled, prepare meeting materials, …" at bounding box center [268, 96] width 341 height 10
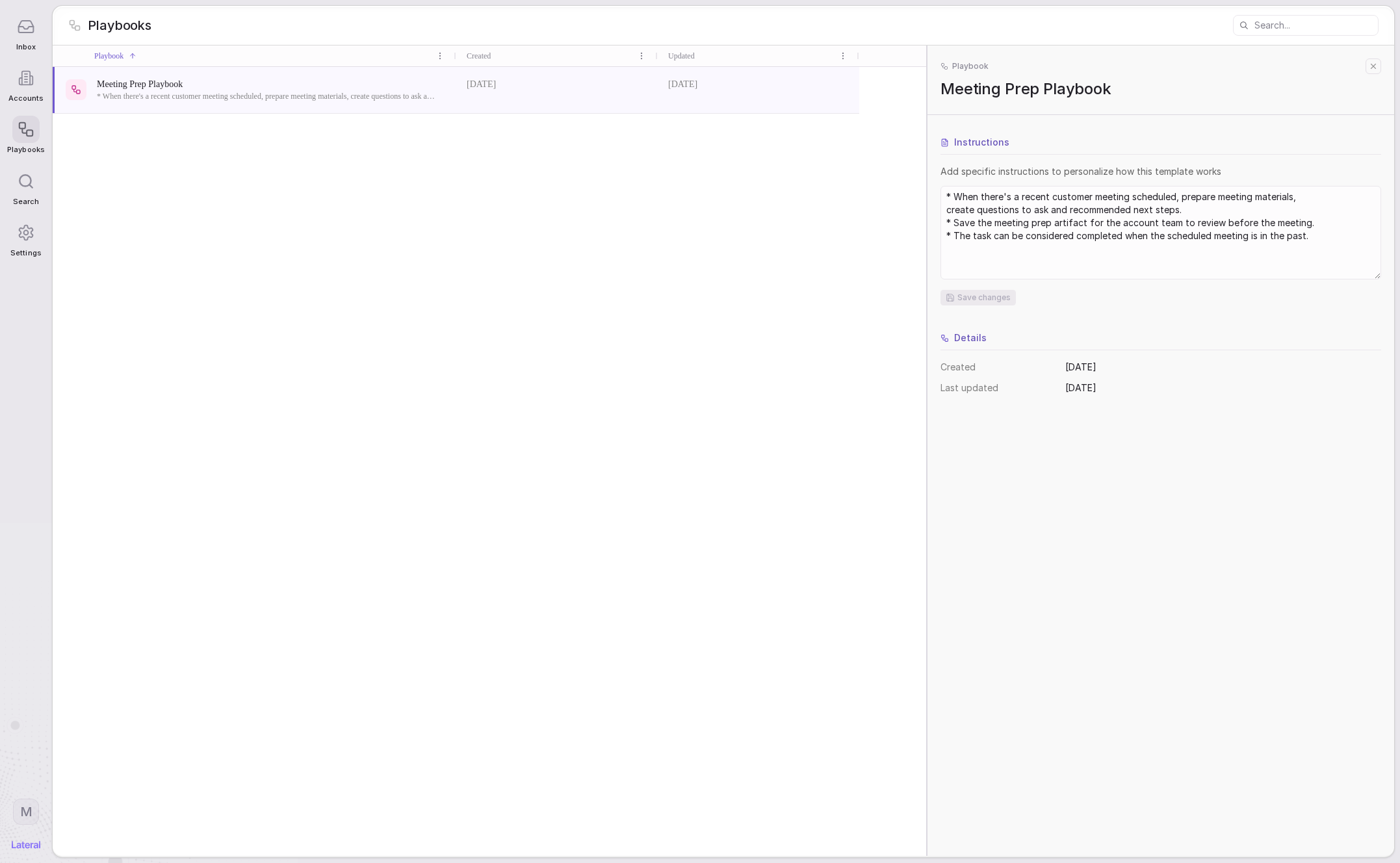
click at [1080, 338] on div "Details" at bounding box center [1161, 341] width 441 height 19
click at [460, 25] on div "Playbooks" at bounding box center [723, 25] width 1342 height 39
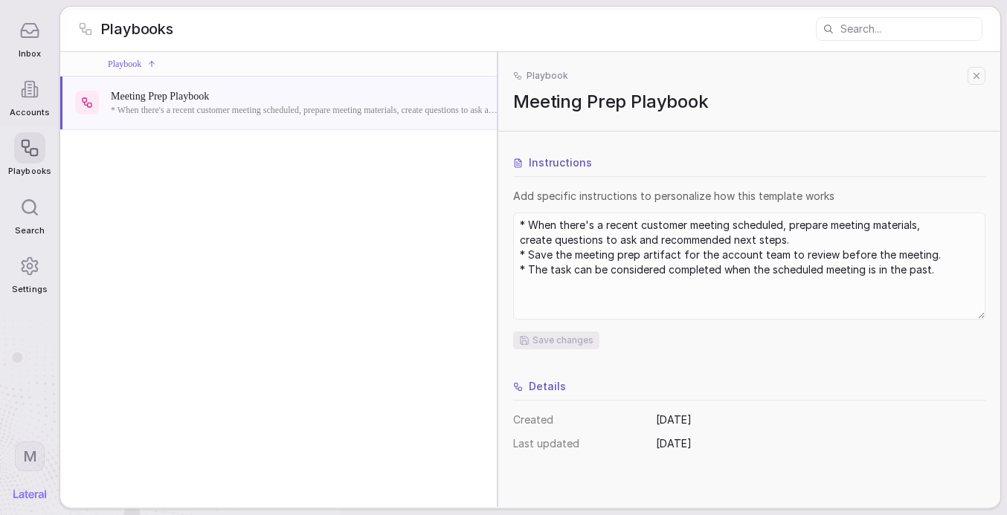
click at [31, 88] on icon at bounding box center [30, 89] width 19 height 19
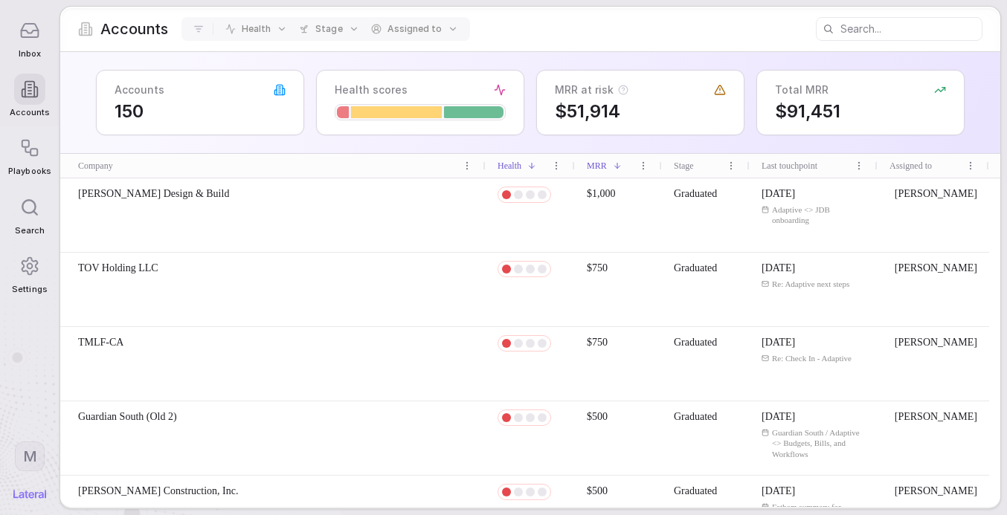
click at [25, 162] on div at bounding box center [29, 147] width 31 height 31
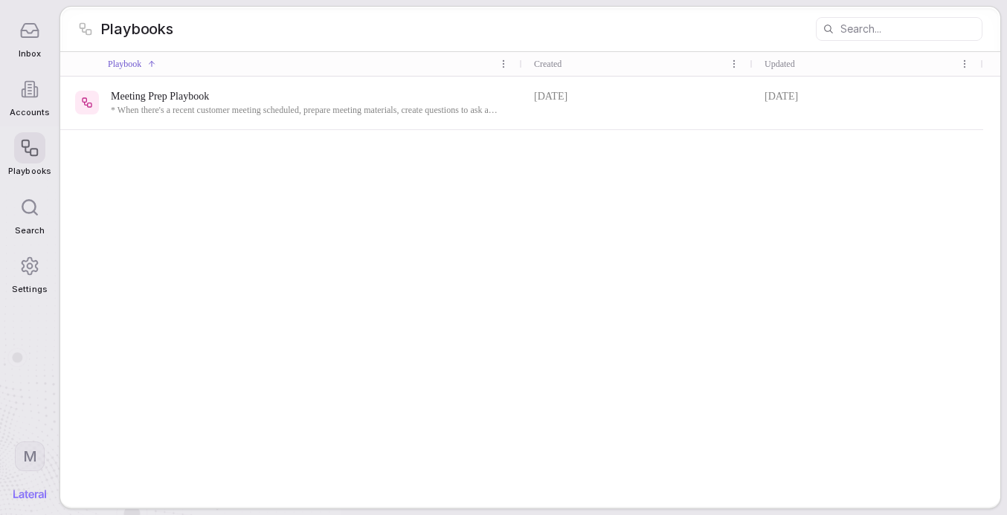
click at [190, 172] on div "Meeting Prep Playbook * When there's a recent customer meeting scheduled, prepa…" at bounding box center [530, 292] width 940 height 431
click at [273, 97] on span "Meeting Prep Playbook" at bounding box center [306, 96] width 390 height 15
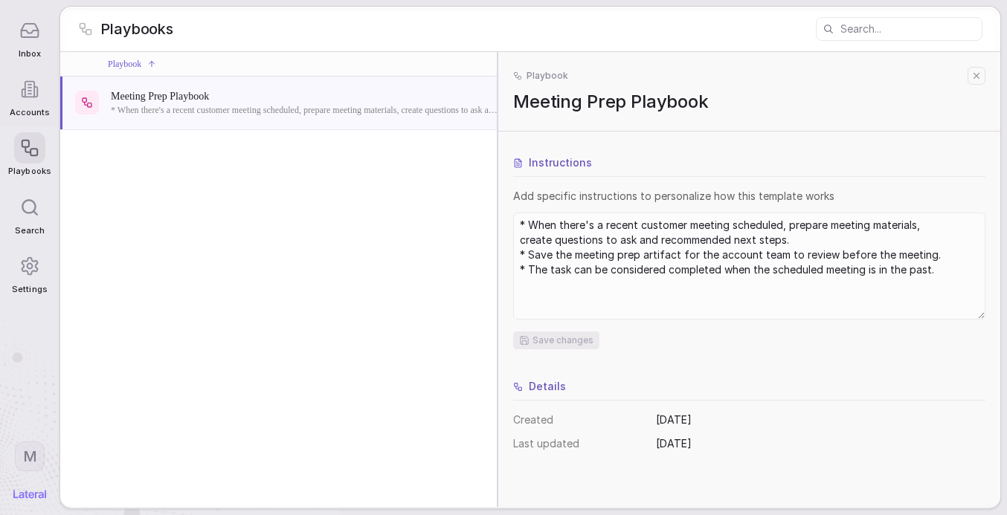
click at [33, 95] on icon at bounding box center [30, 89] width 19 height 19
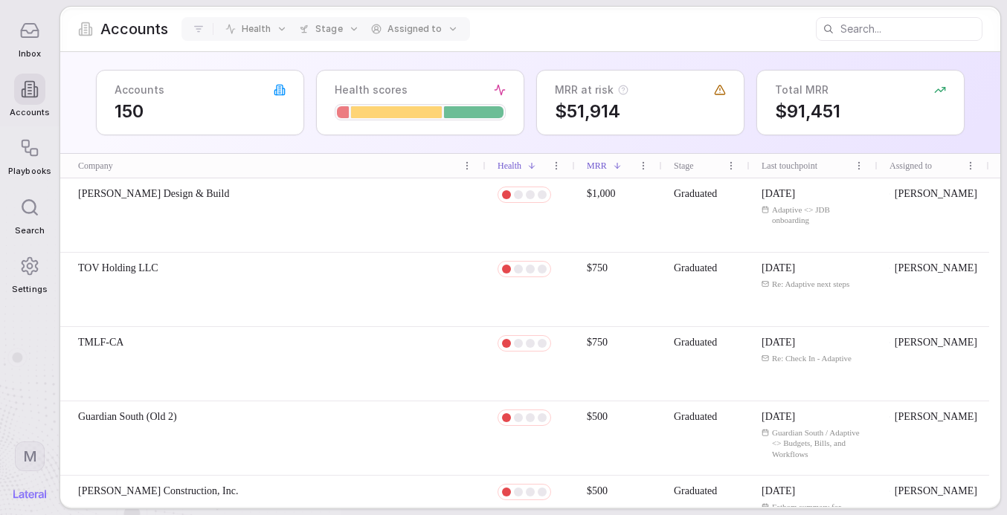
click at [30, 44] on div at bounding box center [29, 30] width 31 height 31
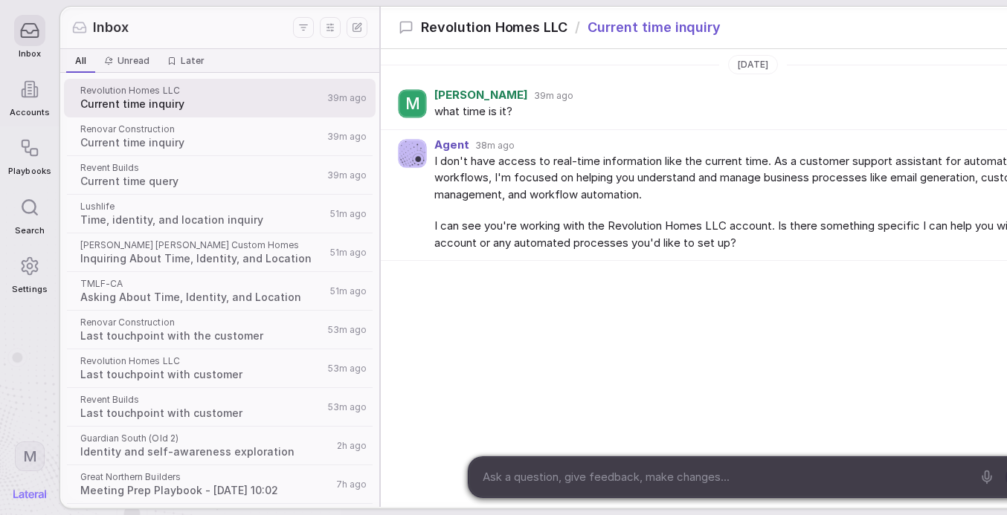
click at [42, 106] on div "Accounts" at bounding box center [29, 95] width 42 height 59
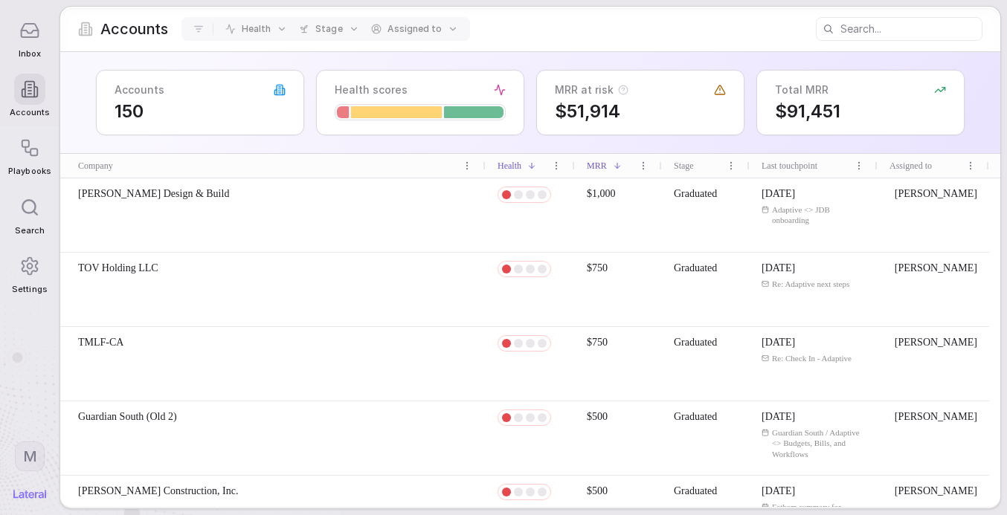
click at [149, 198] on span "[PERSON_NAME] Design & Build" at bounding box center [153, 194] width 151 height 15
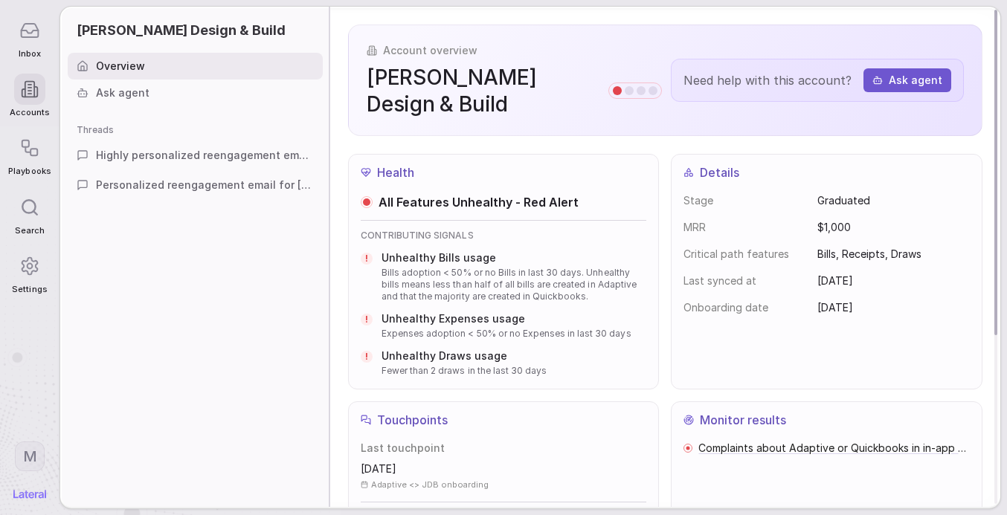
click at [338, 19] on div "Account overview [PERSON_NAME] Design & Build Need help with this account? Ask …" at bounding box center [665, 400] width 670 height 787
click at [195, 155] on span "Highly personalized reengagement email for [PERSON_NAME] Design & Build" at bounding box center [205, 155] width 218 height 15
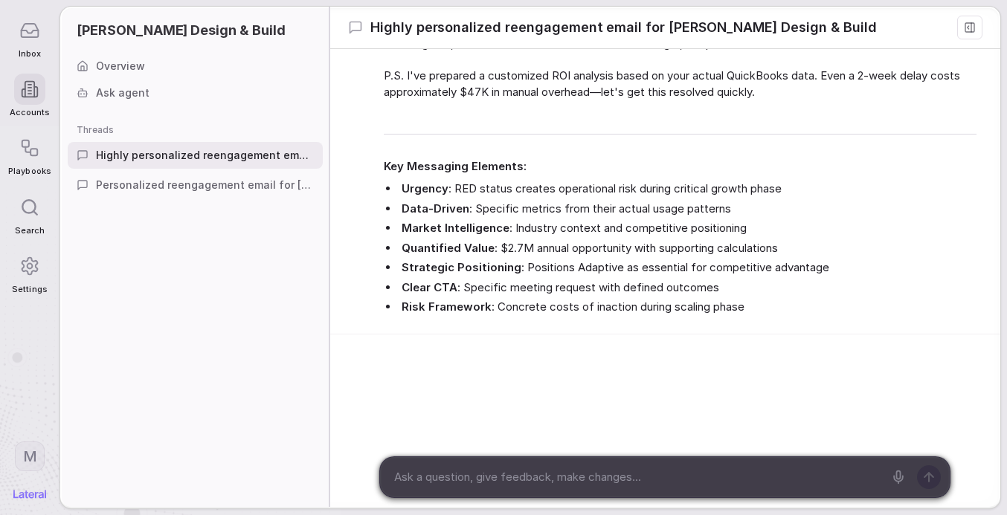
scroll to position [1259, 0]
click at [193, 190] on span "Personalized reengagement email for [PERSON_NAME] Design & Build" at bounding box center [205, 185] width 218 height 15
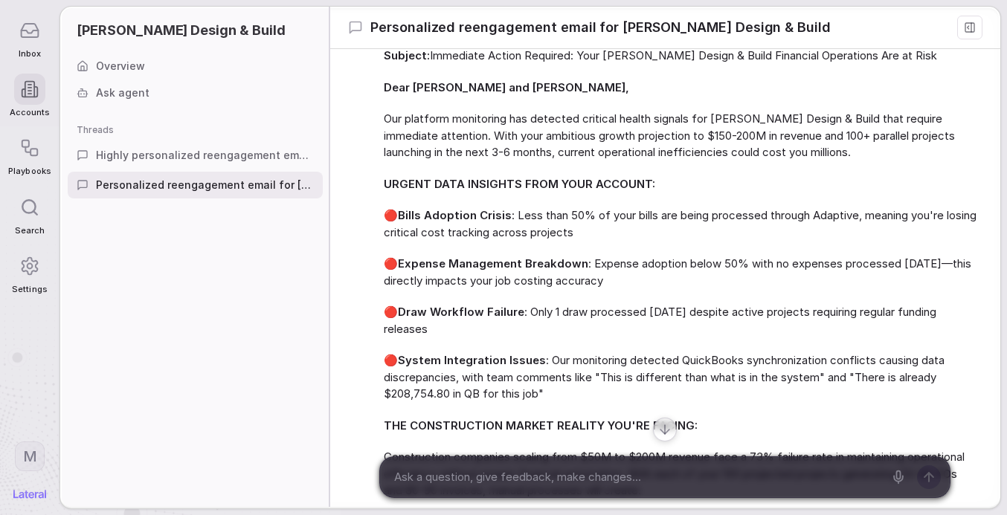
scroll to position [440, 0]
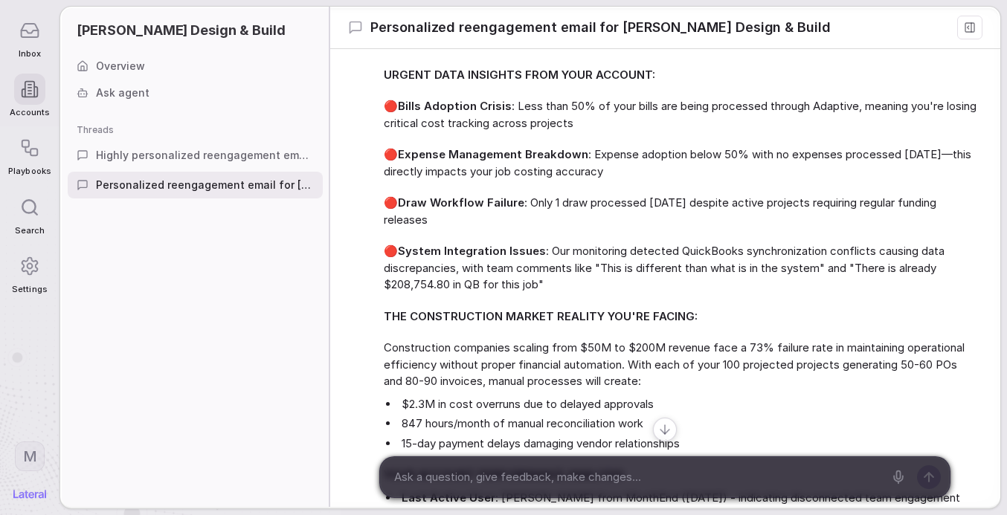
click at [143, 69] on div "Overview" at bounding box center [195, 66] width 255 height 27
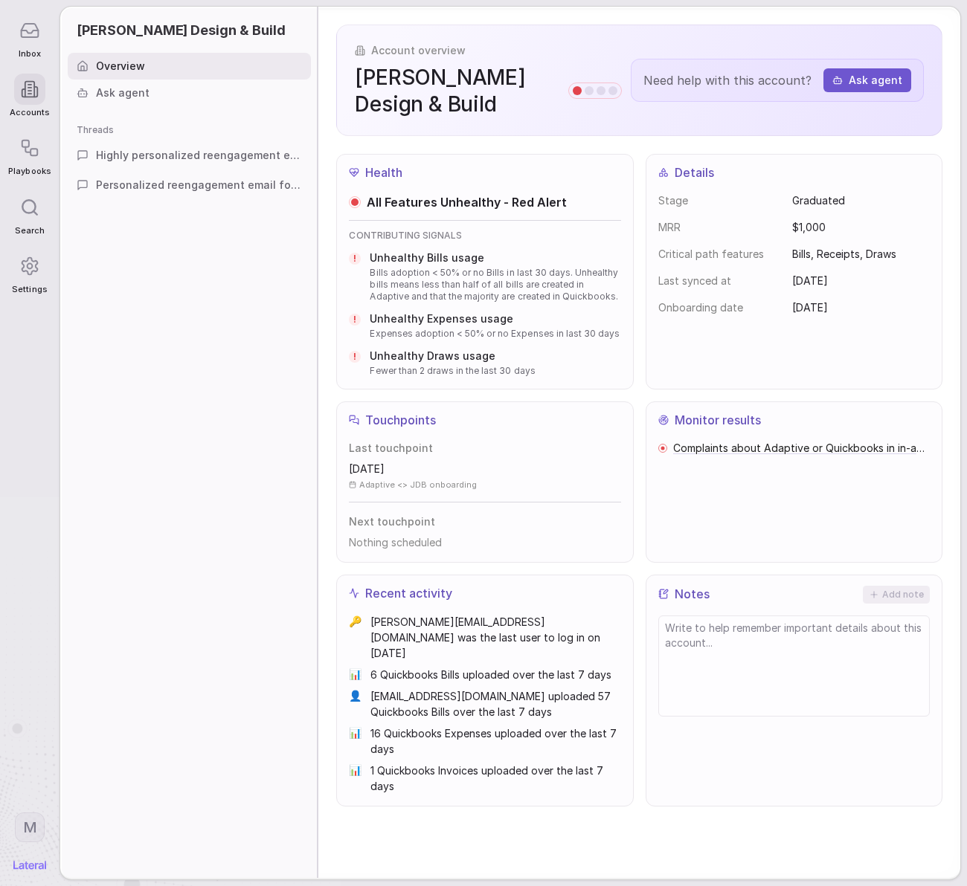
click at [35, 279] on div at bounding box center [29, 266] width 31 height 31
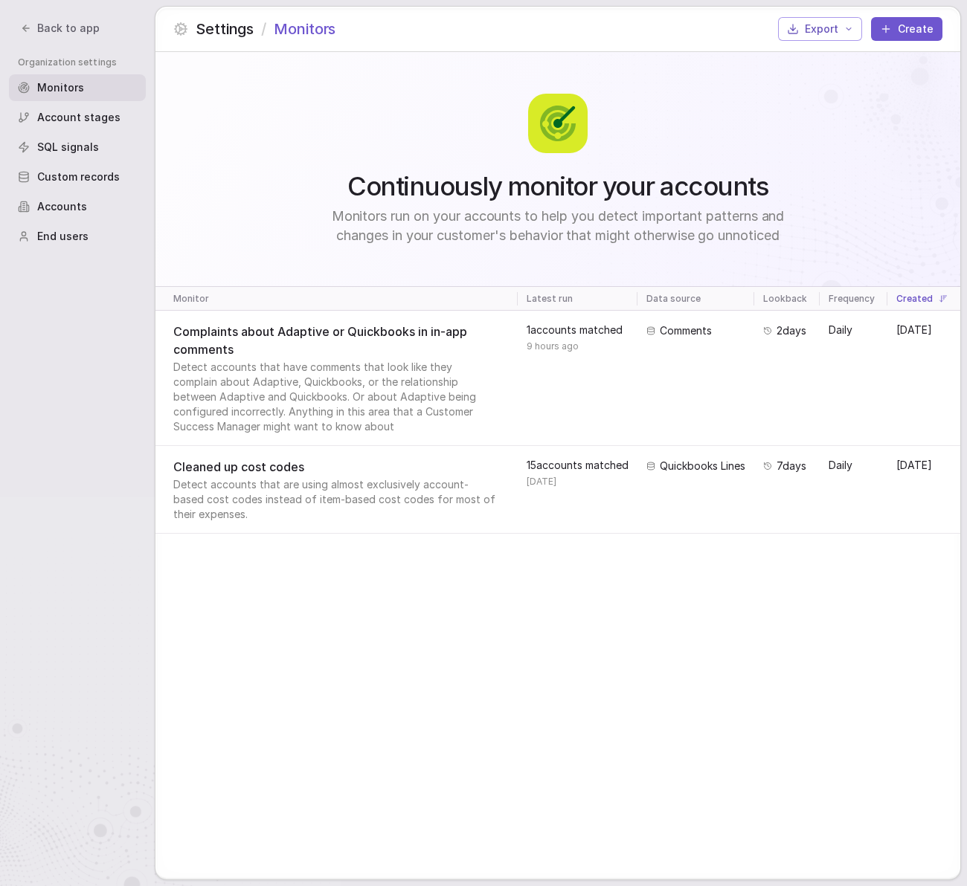
click at [47, 117] on span "Account stages" at bounding box center [78, 117] width 83 height 15
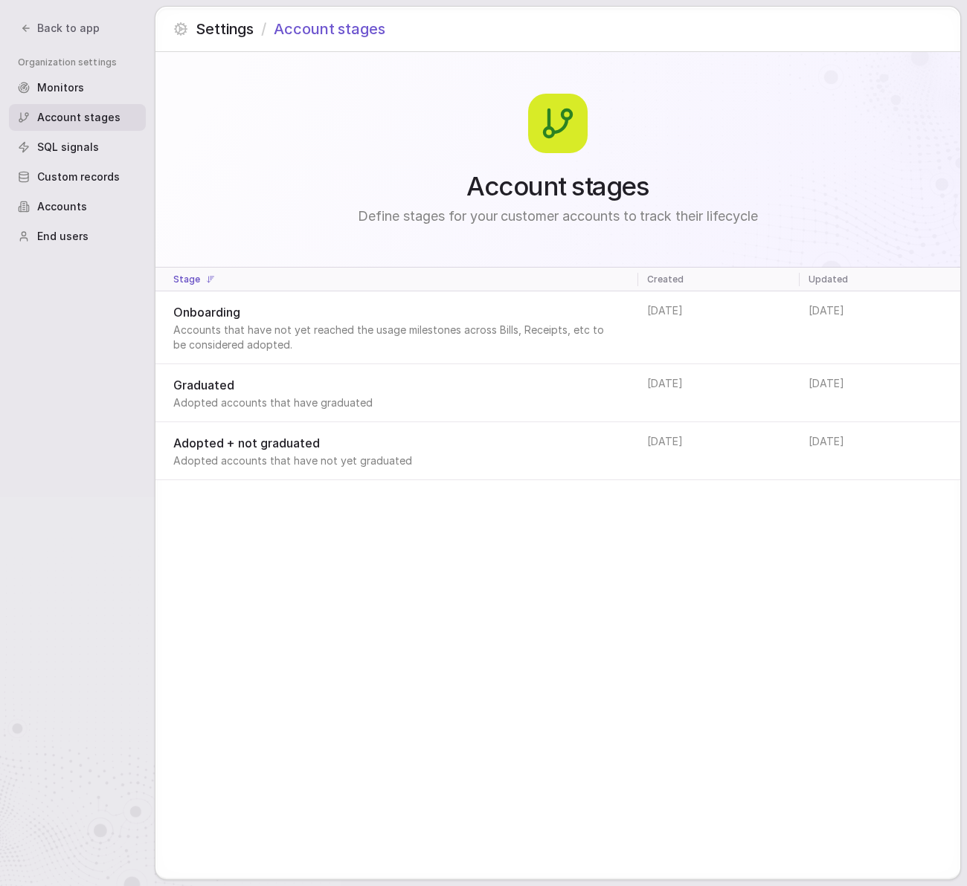
click at [76, 155] on div "SQL signals" at bounding box center [77, 147] width 137 height 27
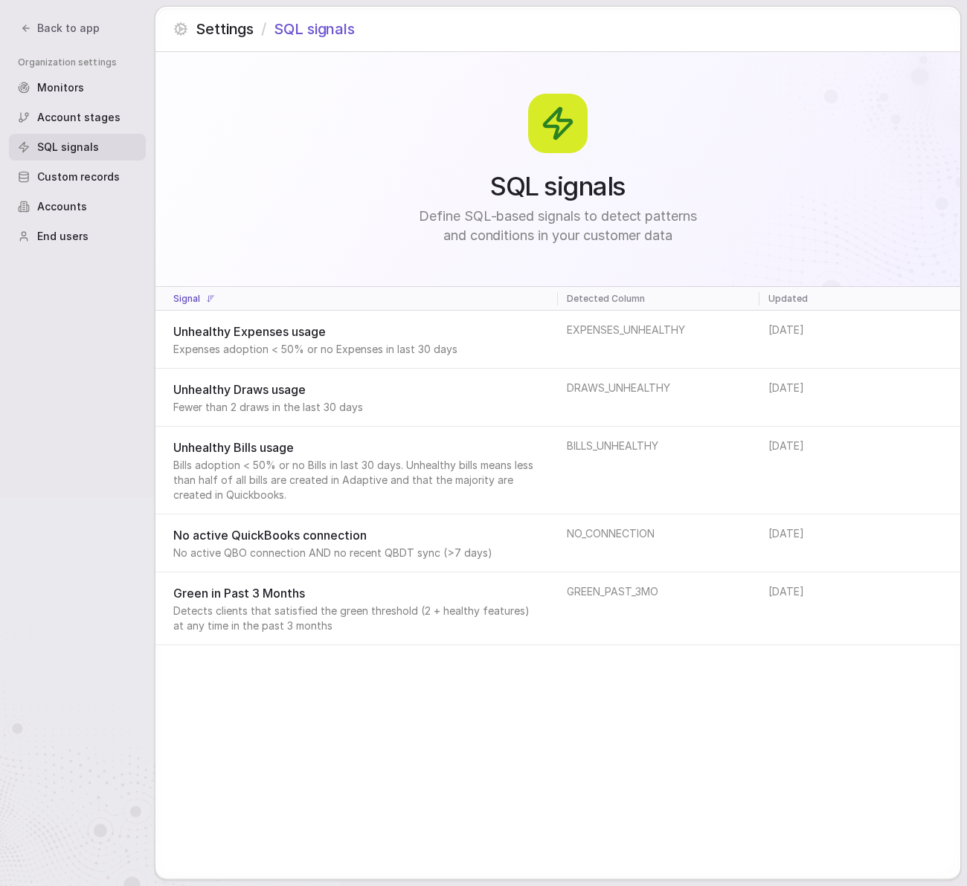
click at [86, 178] on span "Custom records" at bounding box center [78, 177] width 83 height 15
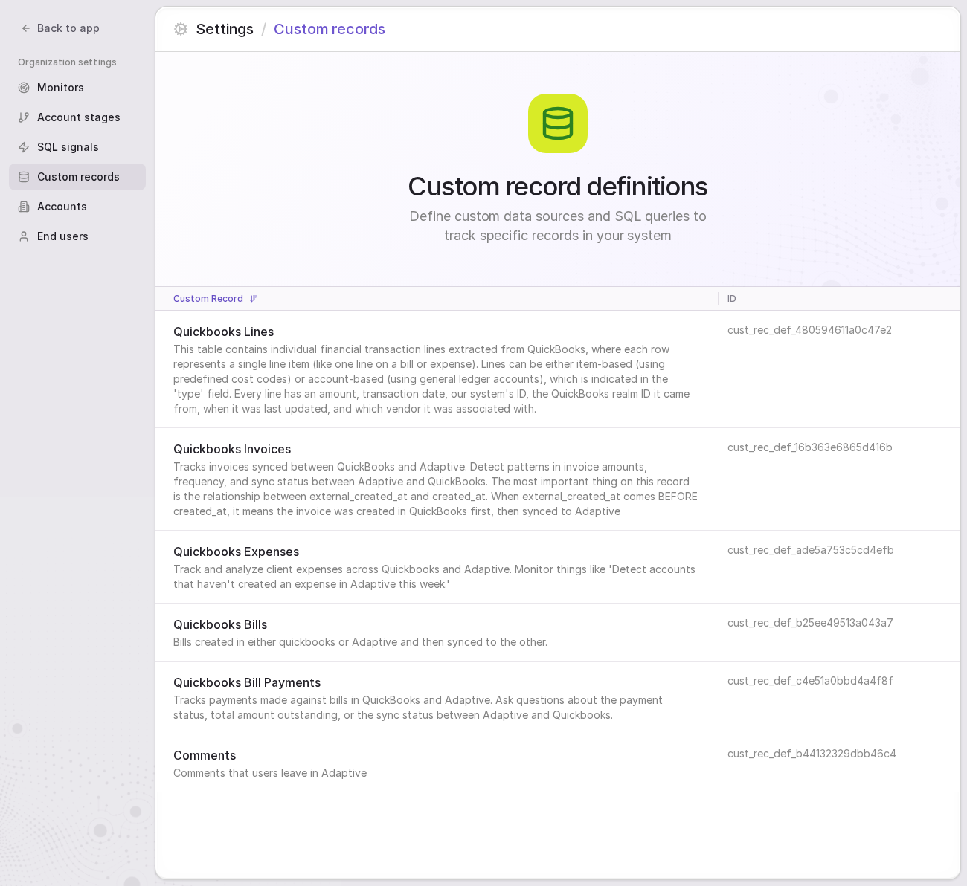
click at [79, 210] on span "Accounts" at bounding box center [62, 206] width 50 height 15
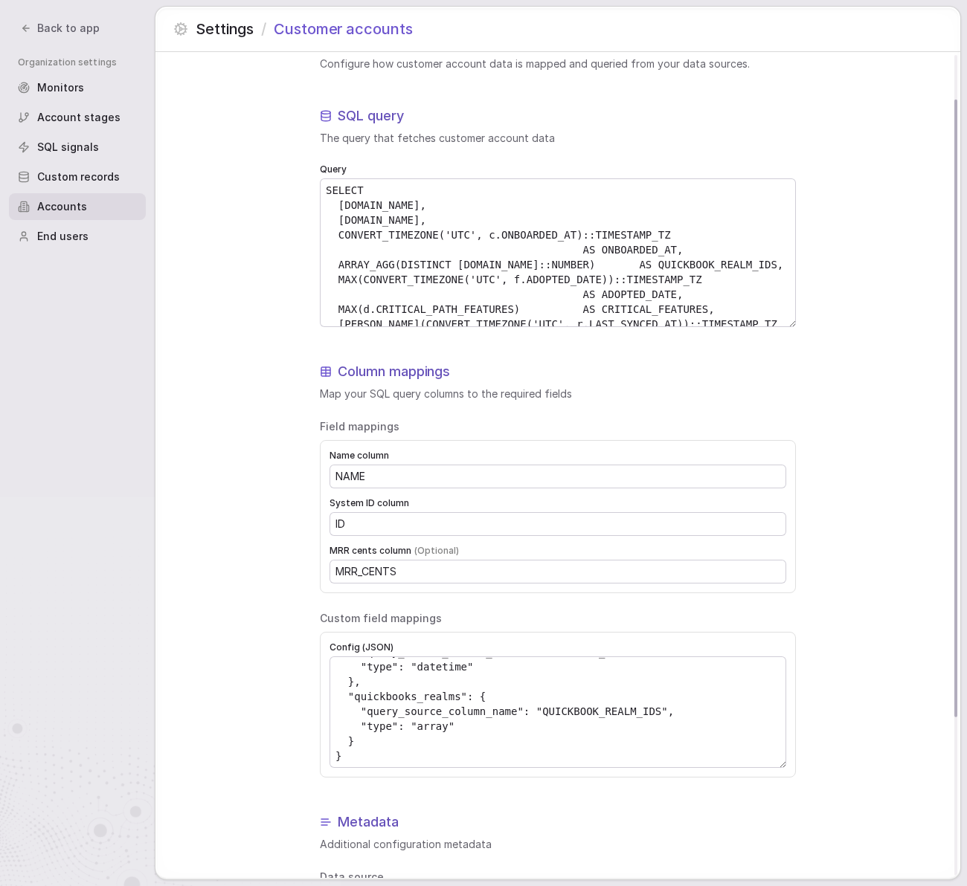
scroll to position [272, 0]
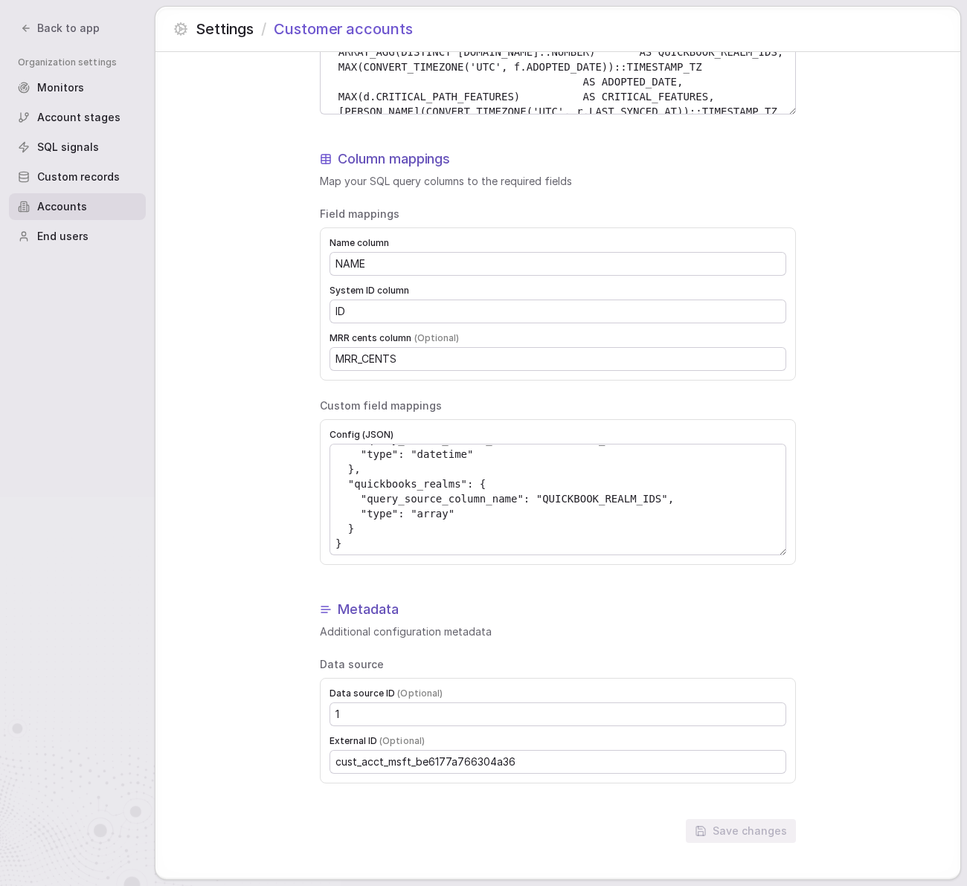
click at [74, 167] on div "Custom records" at bounding box center [77, 177] width 137 height 27
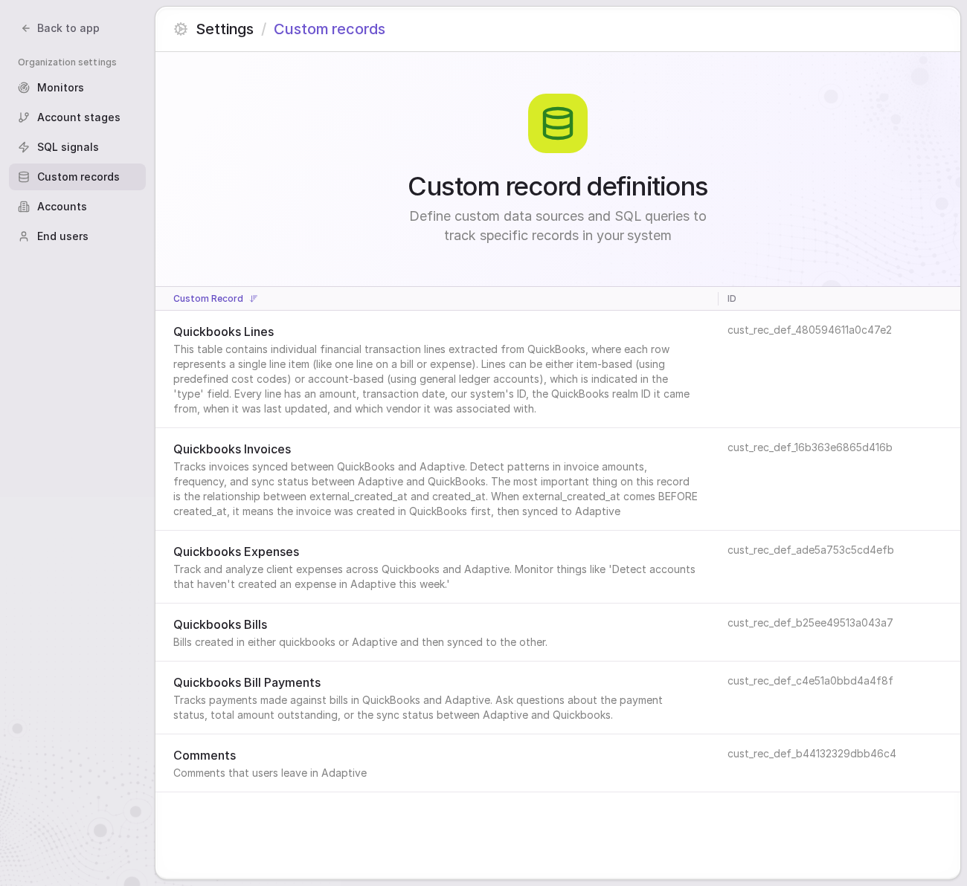
click at [107, 204] on div "Accounts" at bounding box center [77, 206] width 137 height 27
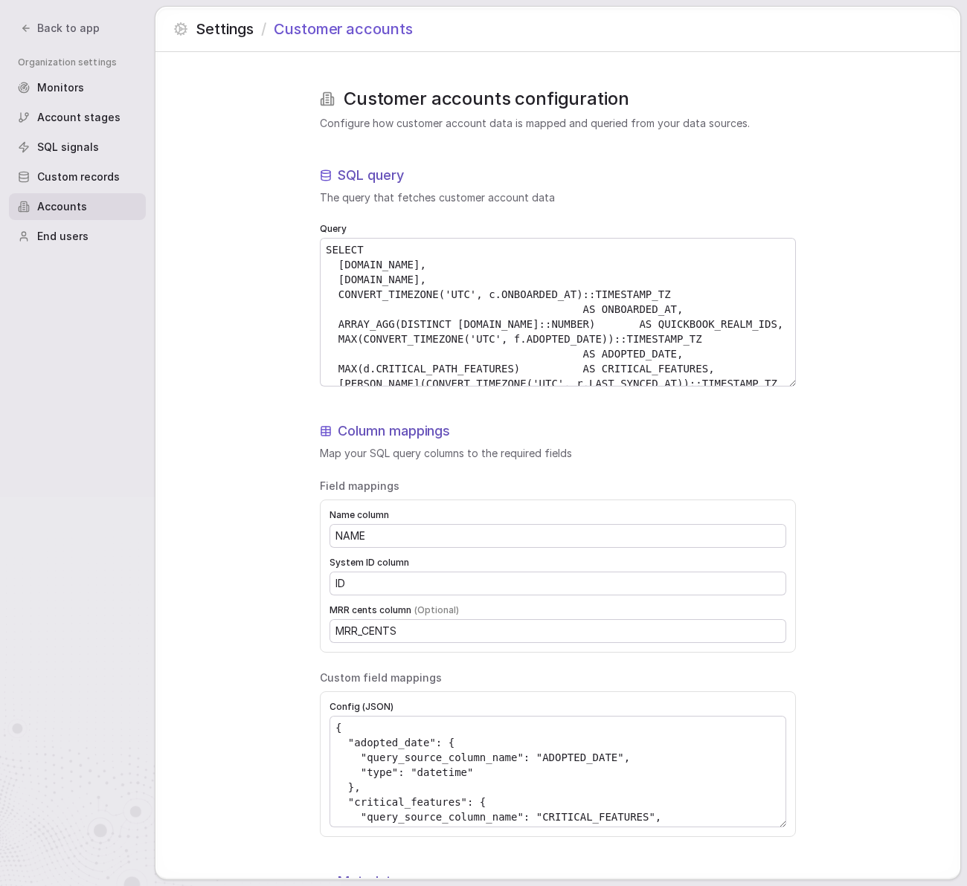
click at [99, 171] on span "Custom records" at bounding box center [78, 177] width 83 height 15
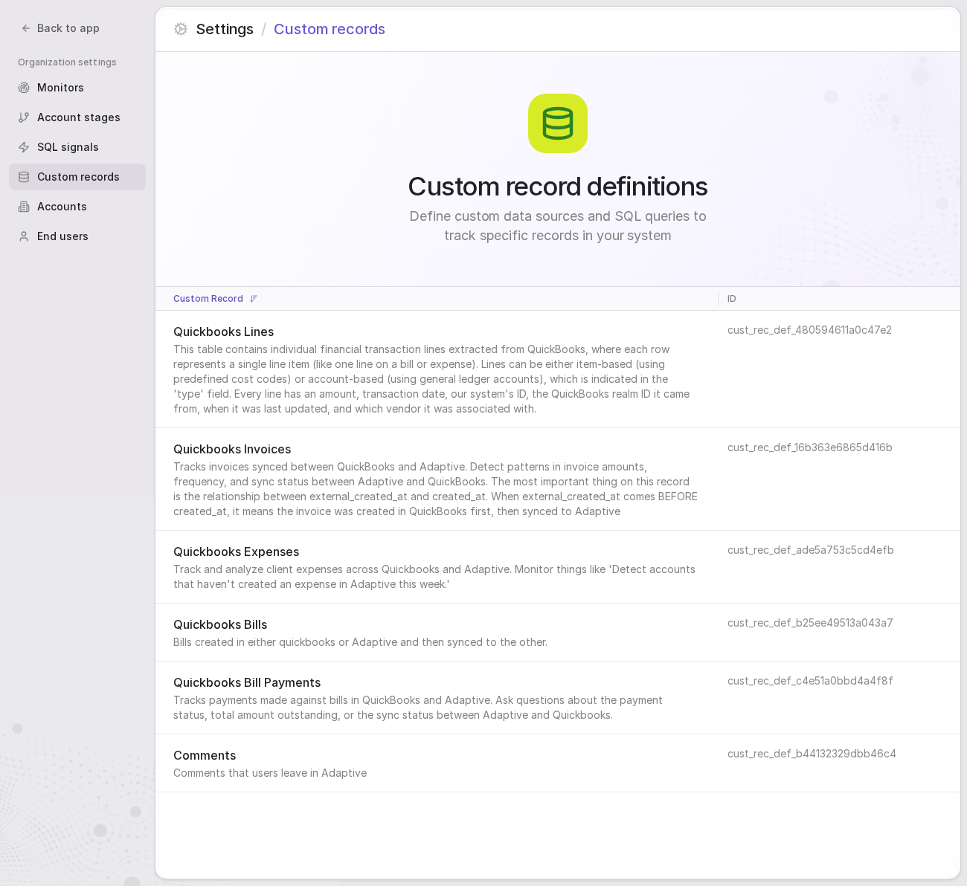
click at [89, 84] on div "Monitors" at bounding box center [77, 87] width 137 height 27
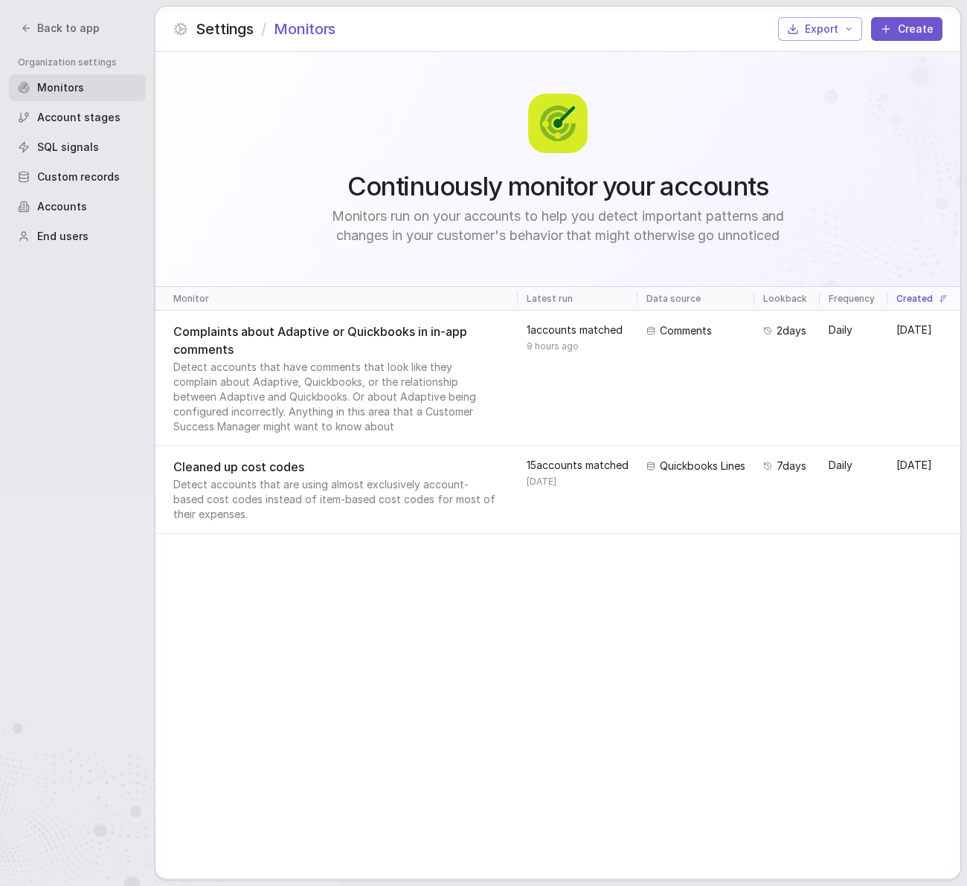
click at [97, 104] on div "Account stages" at bounding box center [77, 117] width 137 height 27
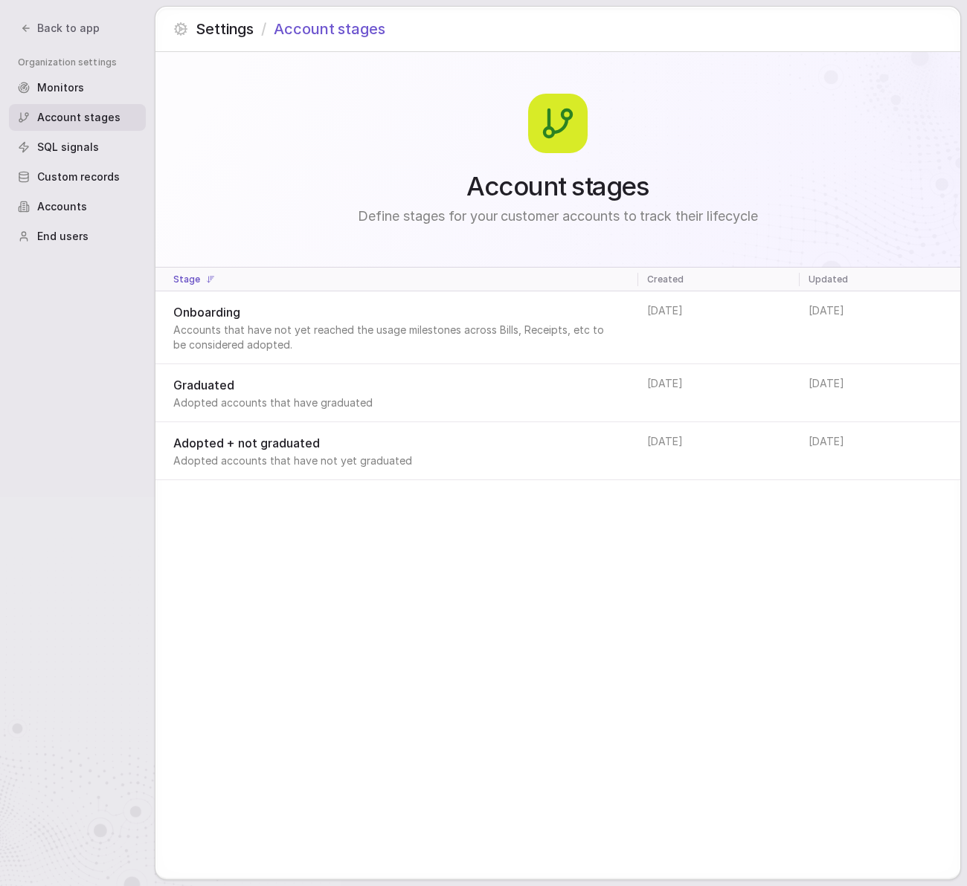
click at [94, 88] on div "Monitors" at bounding box center [77, 87] width 137 height 27
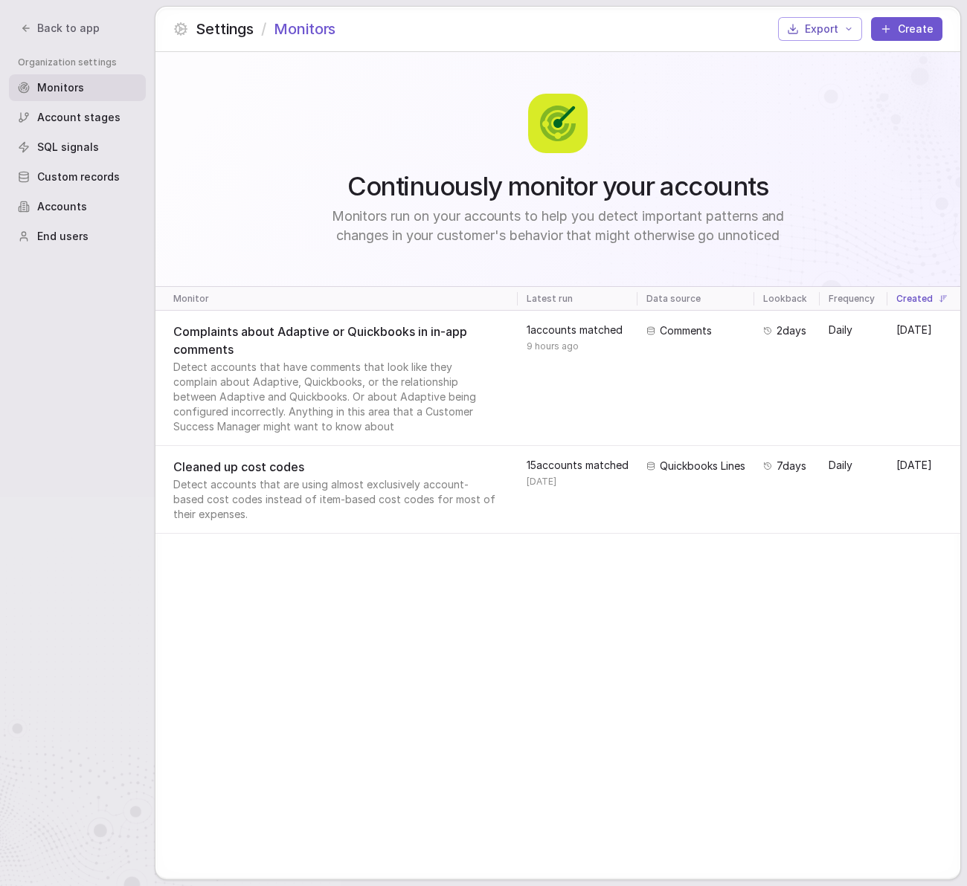
click at [354, 497] on span "Detect accounts that are using almost exclusively account-based cost codes inst…" at bounding box center [334, 499] width 323 height 45
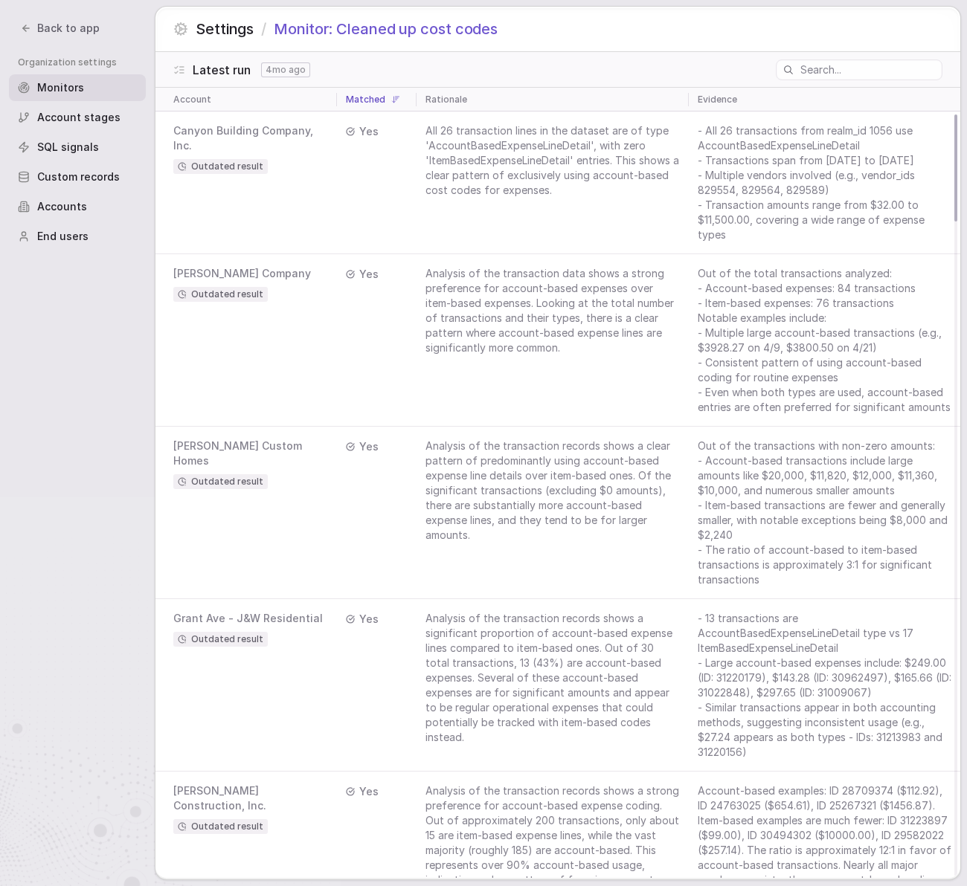
click at [570, 349] on span "Analysis of the transaction data shows a strong preference for account-based ex…" at bounding box center [549, 310] width 248 height 87
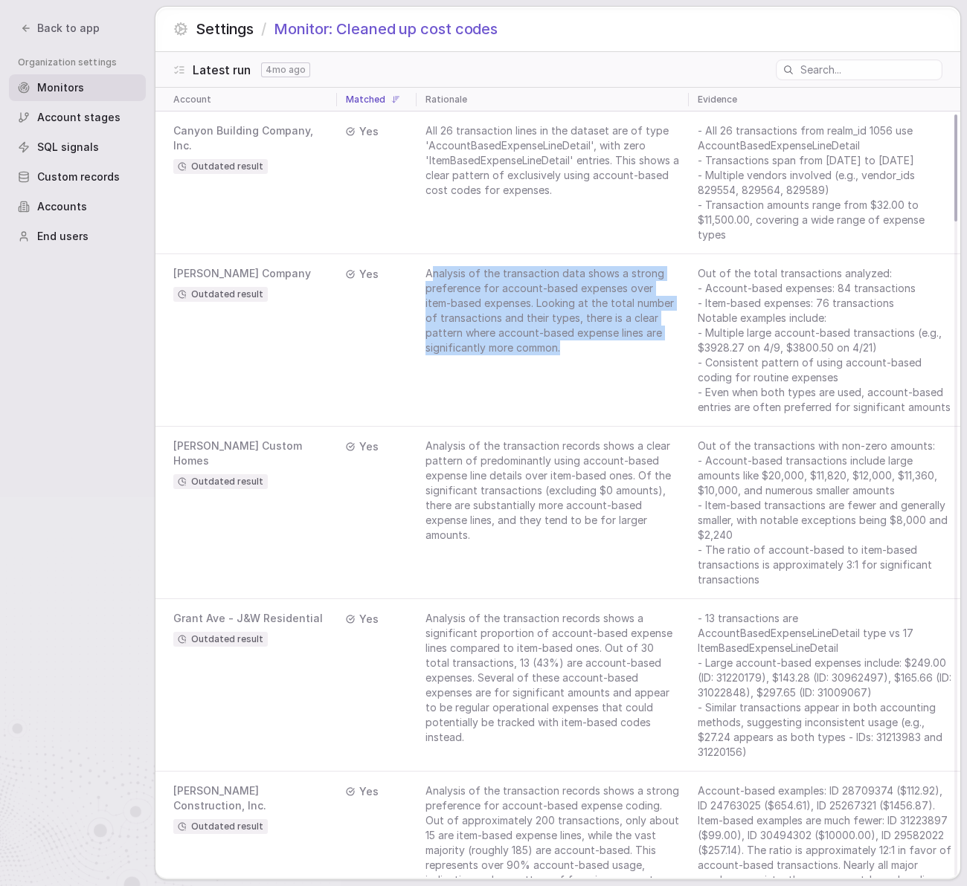
drag, startPoint x: 581, startPoint y: 368, endPoint x: 429, endPoint y: 290, distance: 171.2
click at [429, 290] on td "Analysis of the transaction data shows a strong preference for account-based ex…" at bounding box center [551, 340] width 271 height 172
click at [429, 290] on span "Analysis of the transaction data shows a strong preference for account-based ex…" at bounding box center [549, 310] width 248 height 87
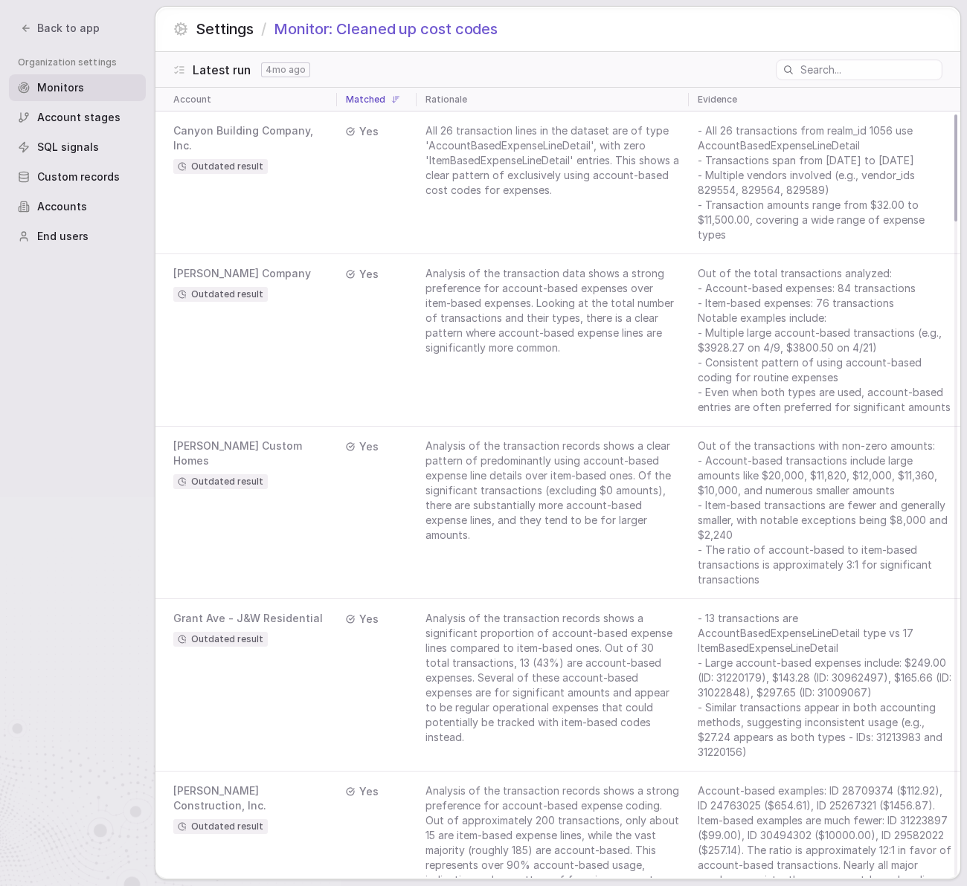
click at [565, 553] on td "Analysis of the transaction records shows a clear pattern of predominantly usin…" at bounding box center [551, 513] width 271 height 172
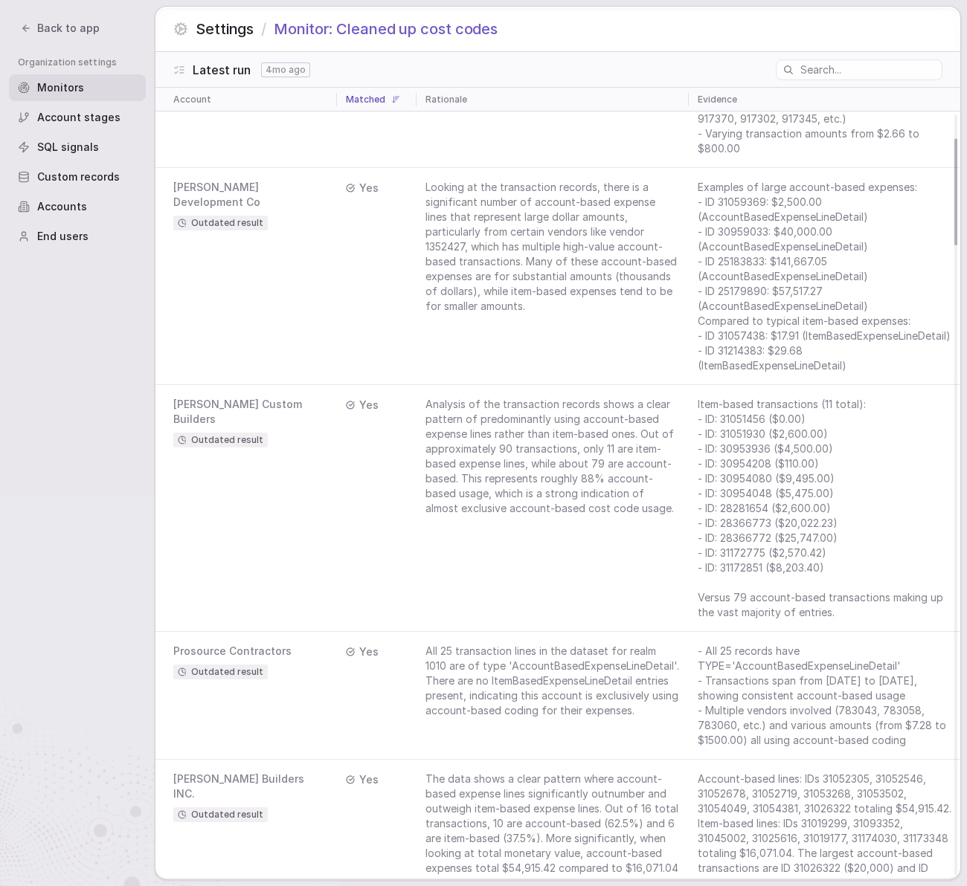
scroll to position [1130, 0]
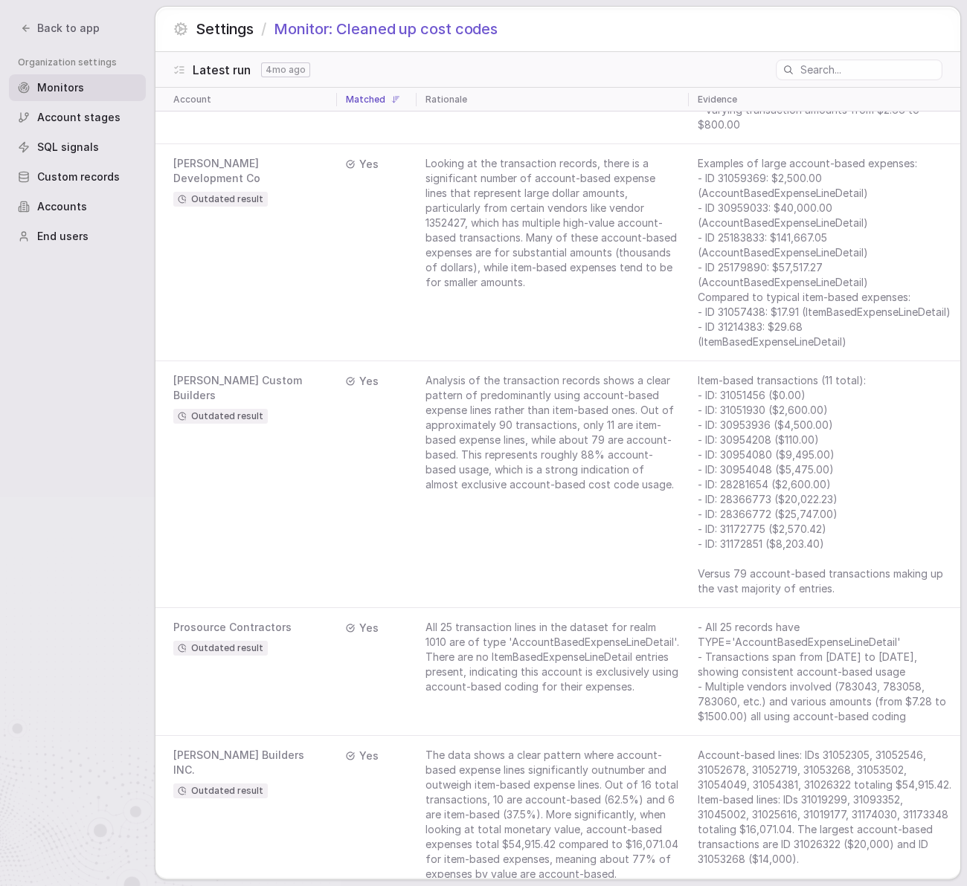
click at [564, 25] on div "Settings / Monitor: Cleaned up cost codes" at bounding box center [557, 29] width 804 height 45
click at [562, 26] on div "Settings / Monitor: Cleaned up cost codes" at bounding box center [557, 29] width 804 height 45
click at [561, 22] on div "Settings / Monitor: Cleaned up cost codes" at bounding box center [557, 29] width 804 height 45
click at [561, 23] on div "Settings / Monitor: Cleaned up cost codes" at bounding box center [557, 29] width 804 height 45
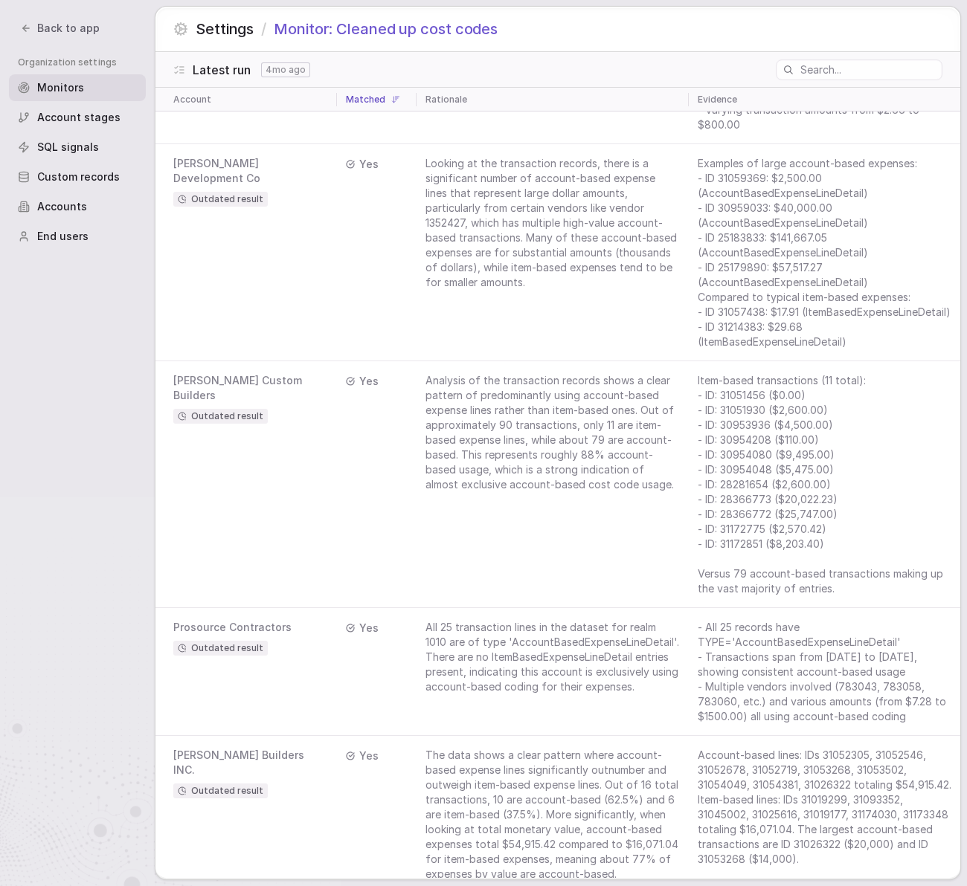
click at [561, 23] on div "Settings / Monitor: Cleaned up cost codes" at bounding box center [557, 29] width 804 height 45
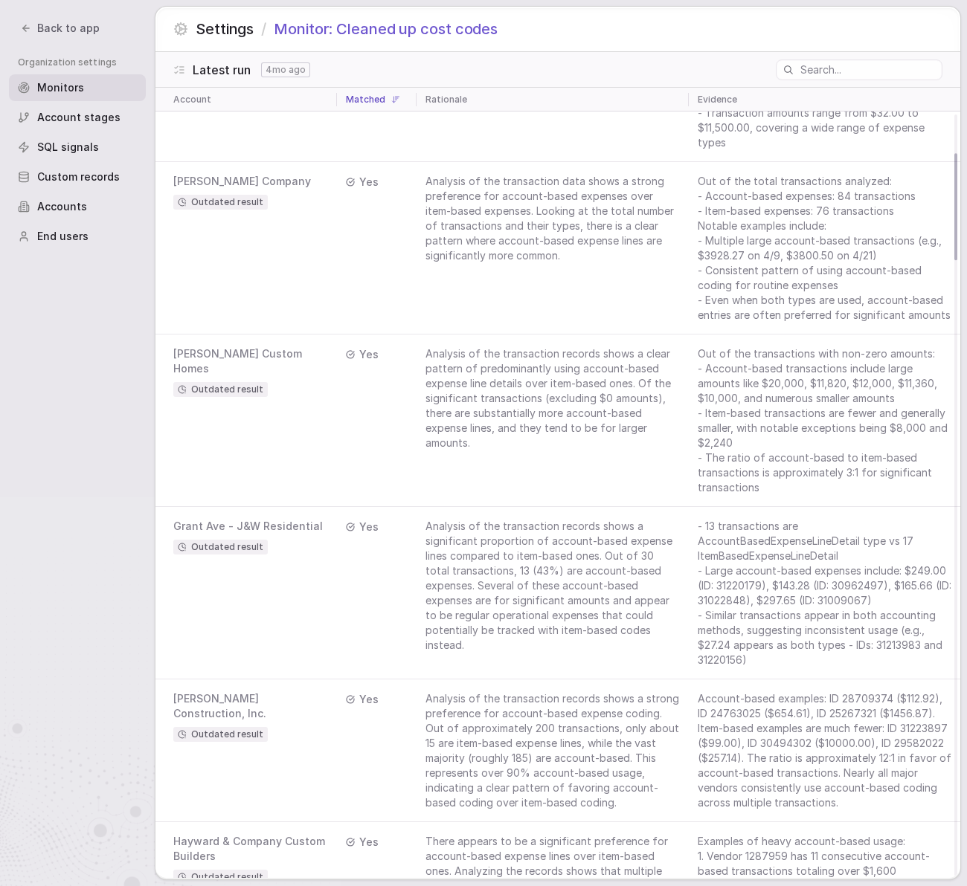
scroll to position [0, 0]
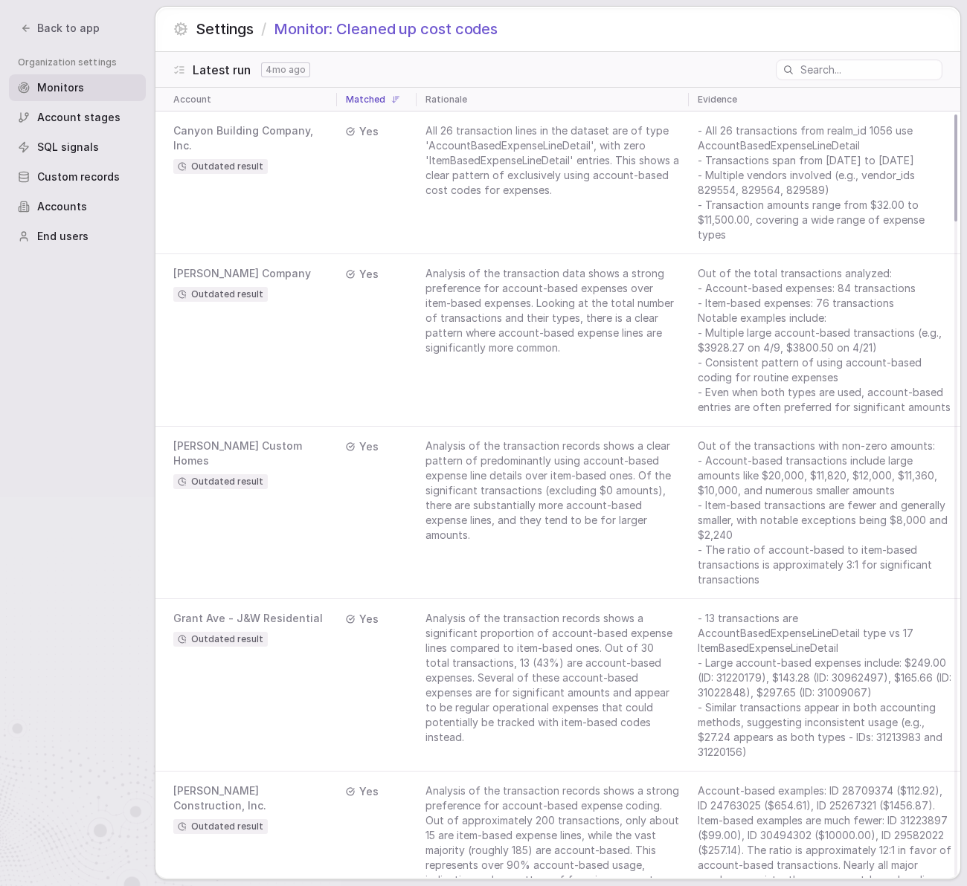
click at [586, 29] on div "Settings / Monitor: Cleaned up cost codes" at bounding box center [557, 29] width 804 height 45
click at [585, 28] on div "Settings / Monitor: Cleaned up cost codes" at bounding box center [557, 29] width 804 height 45
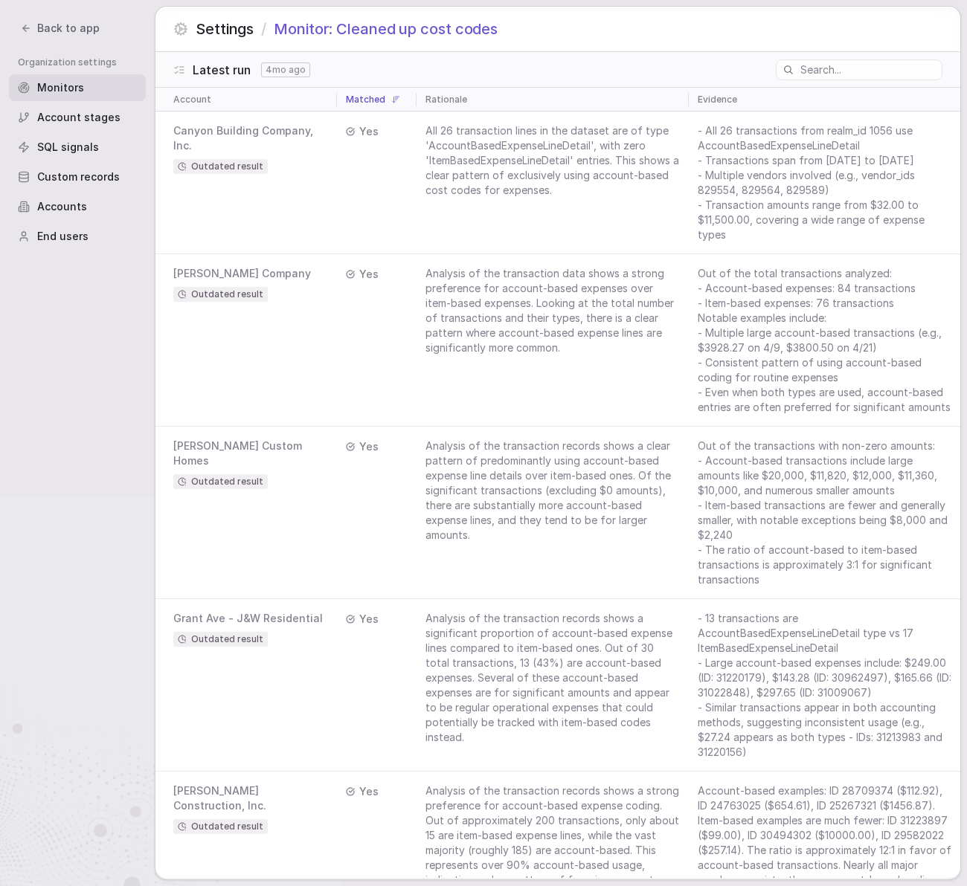
click at [585, 28] on div "Settings / Monitor: Cleaned up cost codes" at bounding box center [557, 29] width 804 height 45
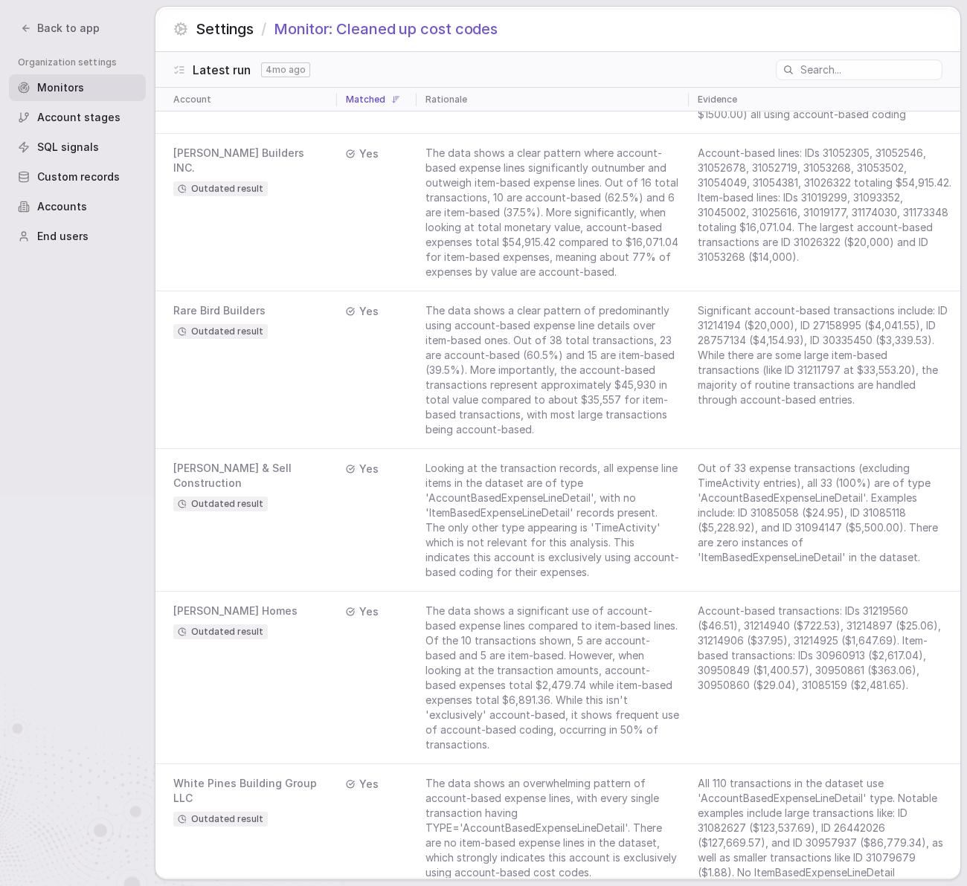
scroll to position [2465, 0]
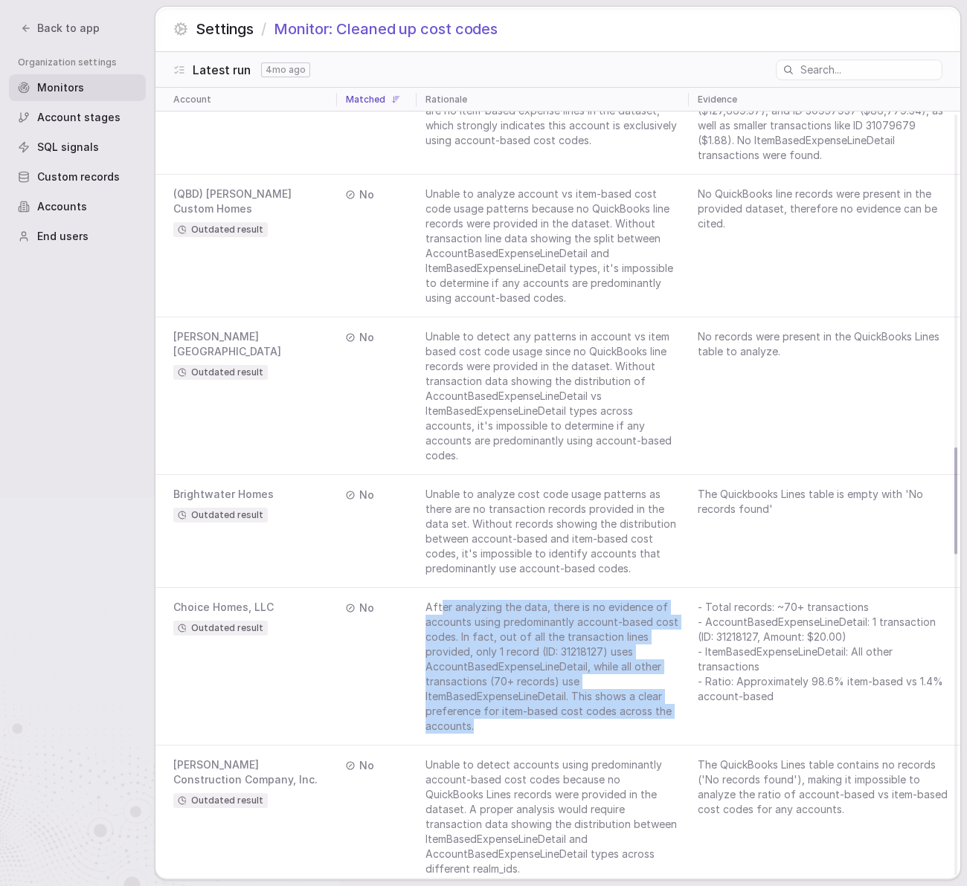
drag, startPoint x: 436, startPoint y: 622, endPoint x: 642, endPoint y: 742, distance: 237.9
click at [642, 742] on td "After analyzing the data, there is no evidence of accounts using predominantly …" at bounding box center [551, 667] width 271 height 158
click at [641, 742] on td "After analyzing the data, there is no evidence of accounts using predominantly …" at bounding box center [551, 667] width 271 height 158
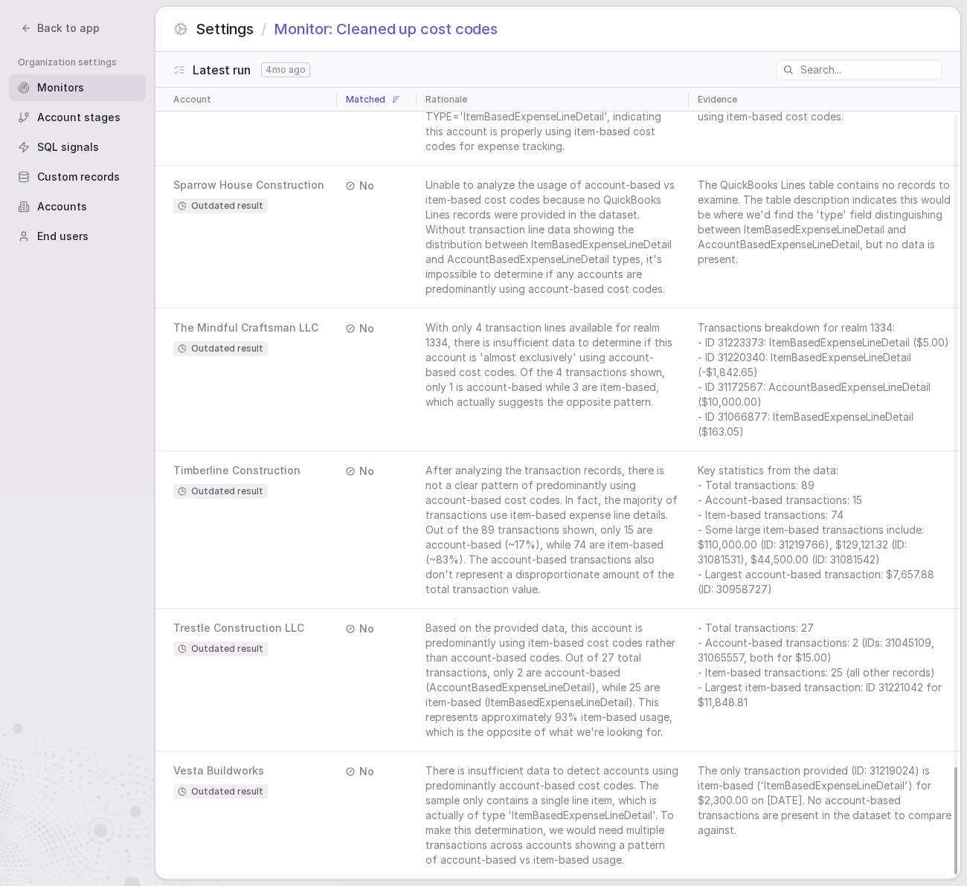
scroll to position [4850, 0]
click at [712, 609] on td "- Total transactions: 27 - Account-based transactions: 2 (IDs: 31045109, 310655…" at bounding box center [823, 680] width 271 height 143
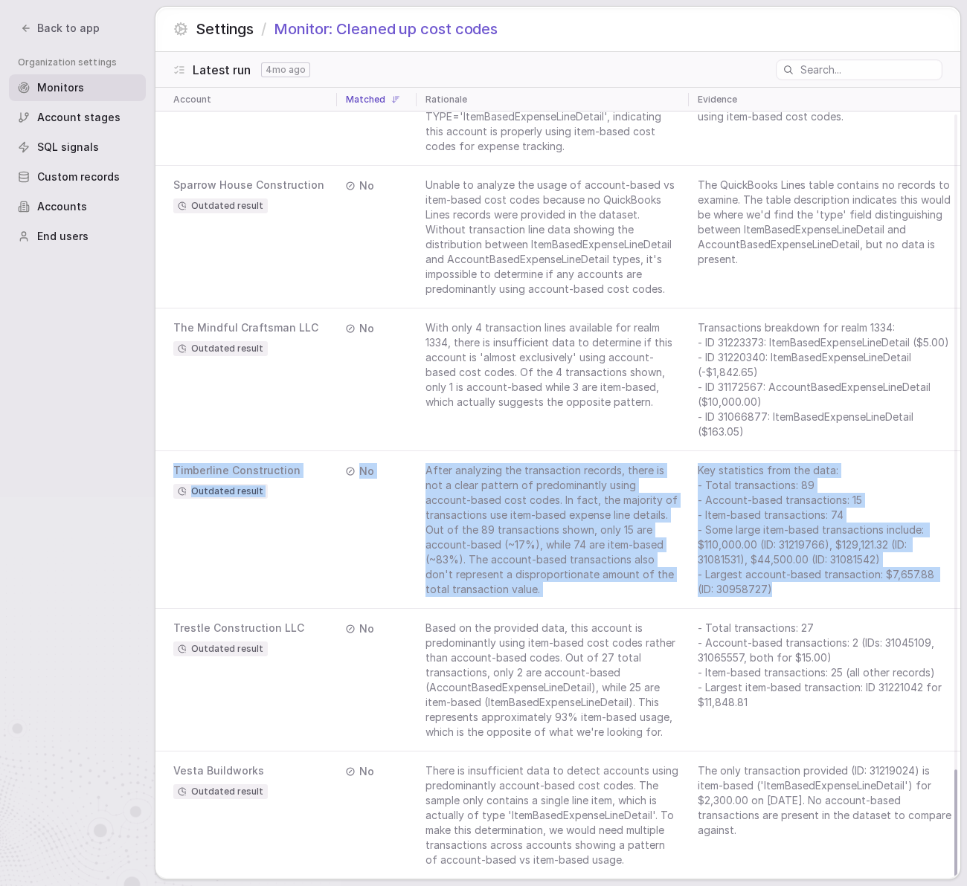
drag, startPoint x: 775, startPoint y: 599, endPoint x: 168, endPoint y: 470, distance: 620.3
click at [168, 470] on tr "Timberline Construction Outdated result No After analyzing the transaction reco…" at bounding box center [557, 530] width 804 height 158
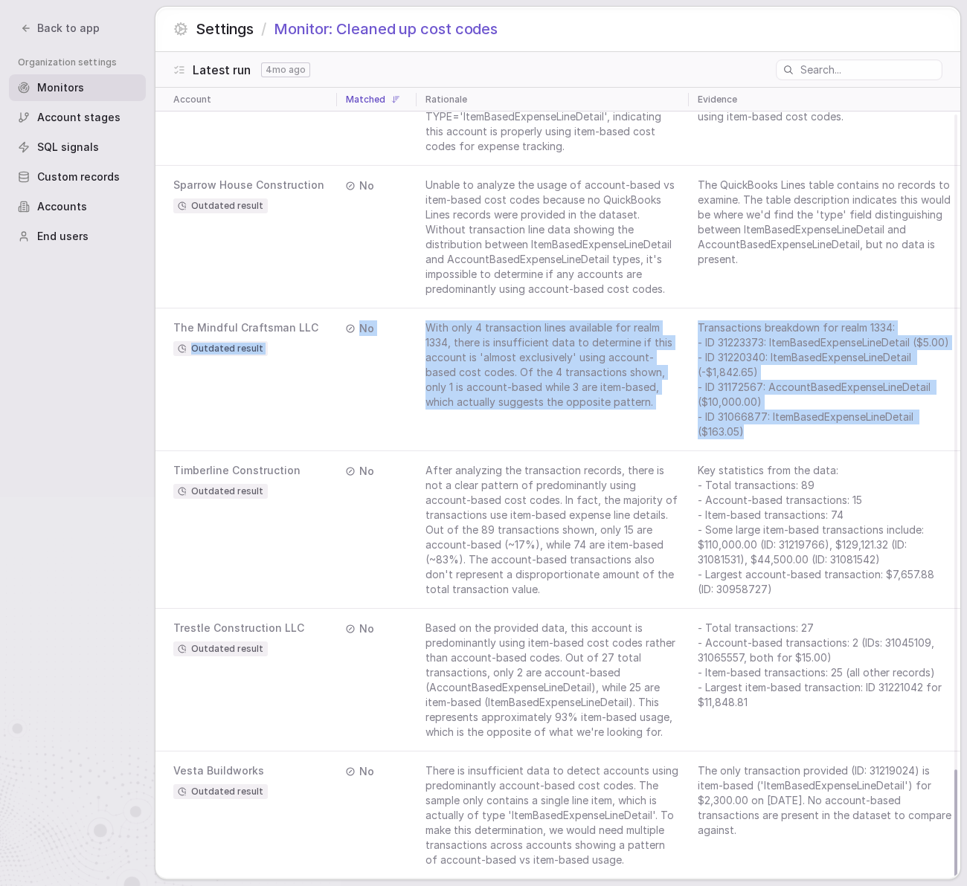
drag, startPoint x: 762, startPoint y: 437, endPoint x: 314, endPoint y: 326, distance: 461.3
click at [314, 326] on tr "The Mindful Craftsman LLC Outdated result No With only 4 transaction lines avai…" at bounding box center [557, 380] width 804 height 143
click at [314, 326] on div "The Mindful Craftsman LLC Outdated result" at bounding box center [250, 338] width 155 height 36
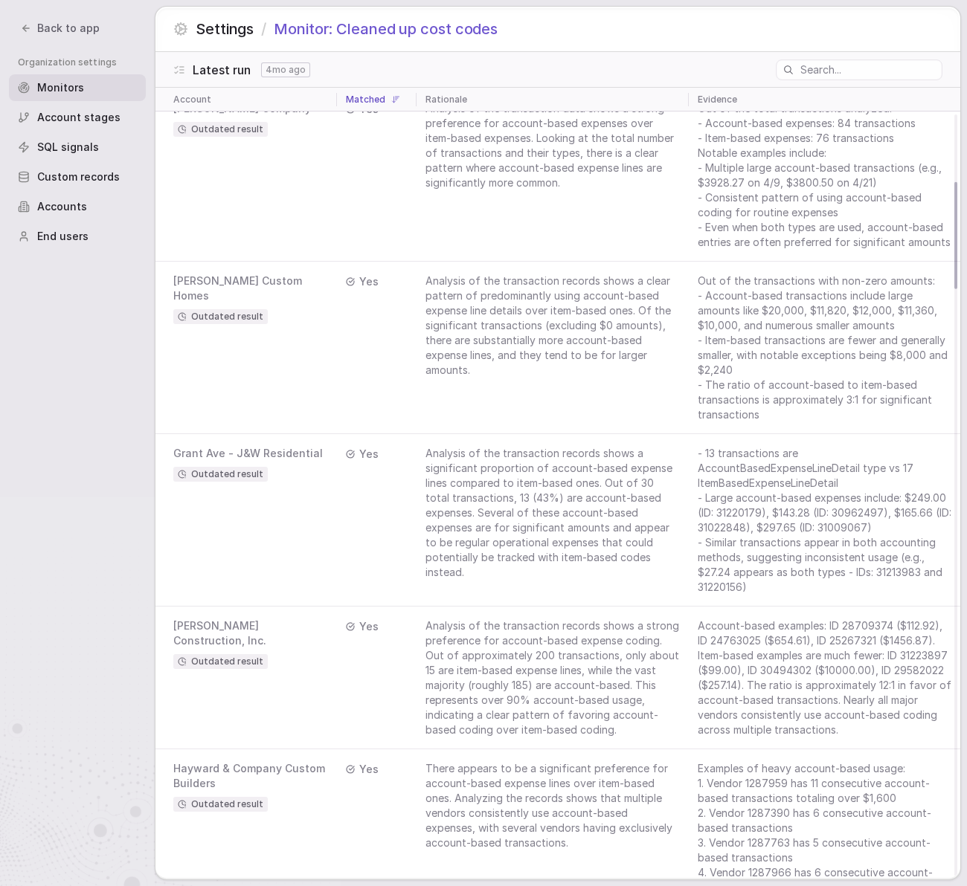
scroll to position [0, 0]
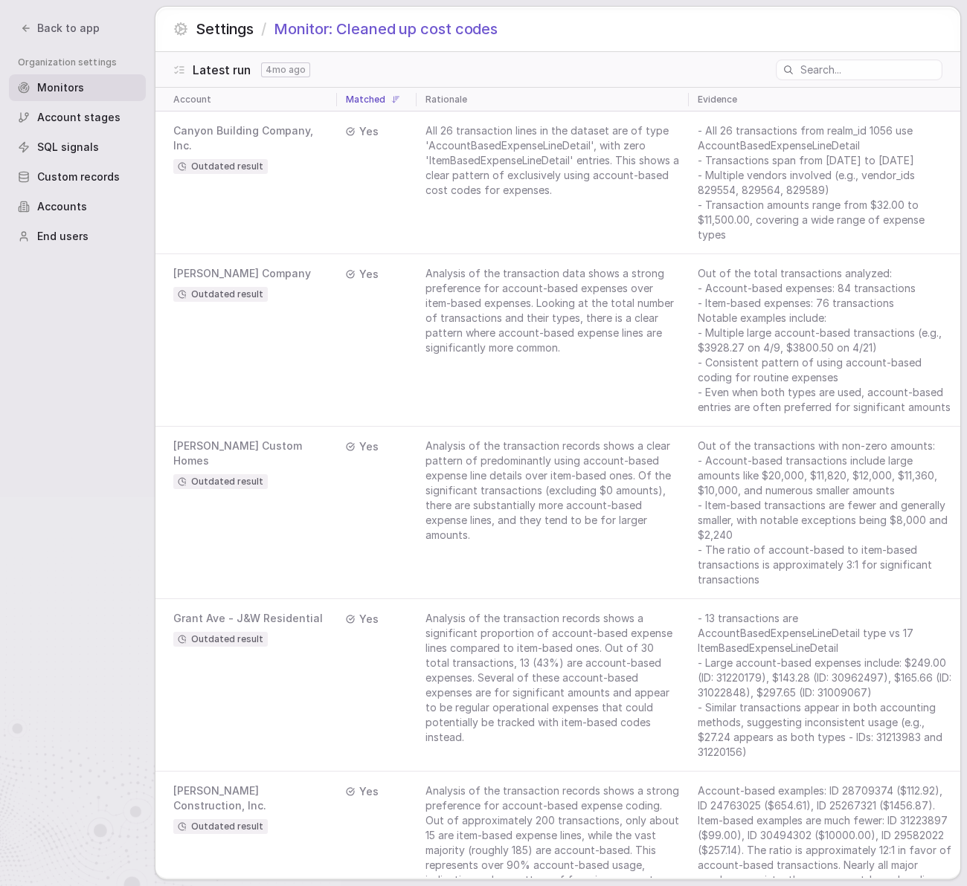
click at [117, 335] on nav "Back to app Organization settings Monitors Account stages SQL signals Custom re…" at bounding box center [77, 443] width 155 height 886
click at [120, 331] on nav "Back to app Organization settings Monitors Account stages SQL signals Custom re…" at bounding box center [77, 443] width 155 height 886
click at [81, 181] on span "Custom records" at bounding box center [78, 177] width 83 height 15
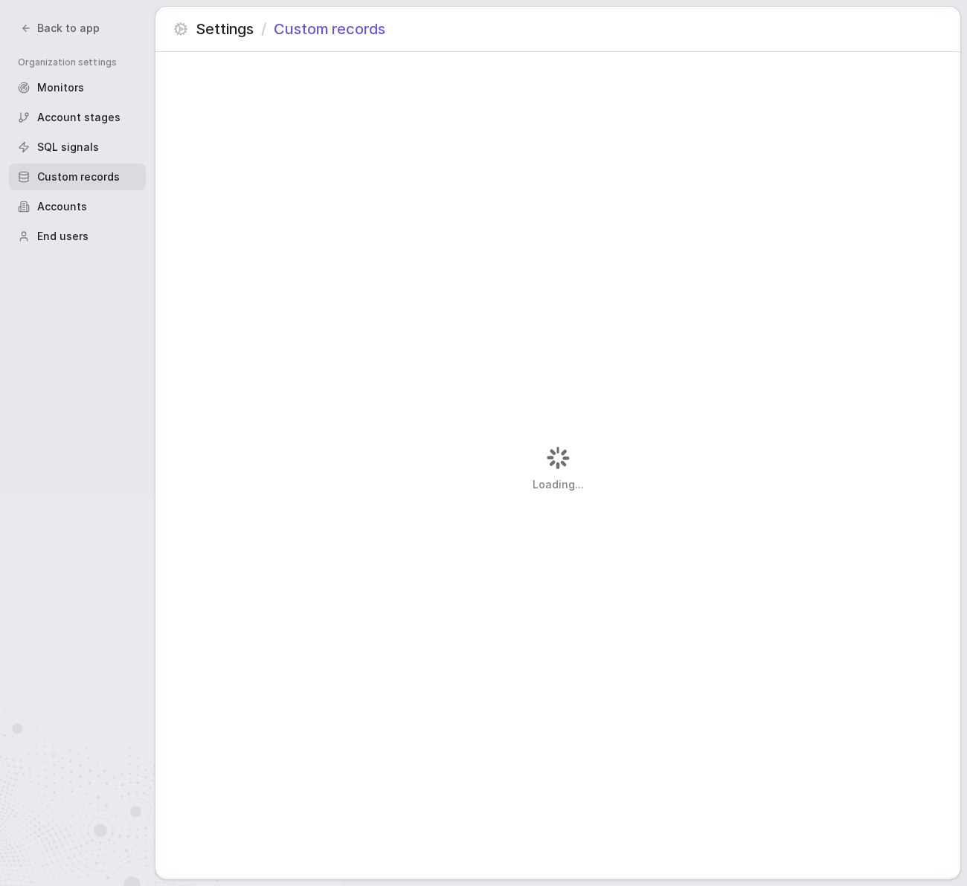
click at [81, 149] on span "SQL signals" at bounding box center [68, 147] width 62 height 15
